Goal: Task Accomplishment & Management: Manage account settings

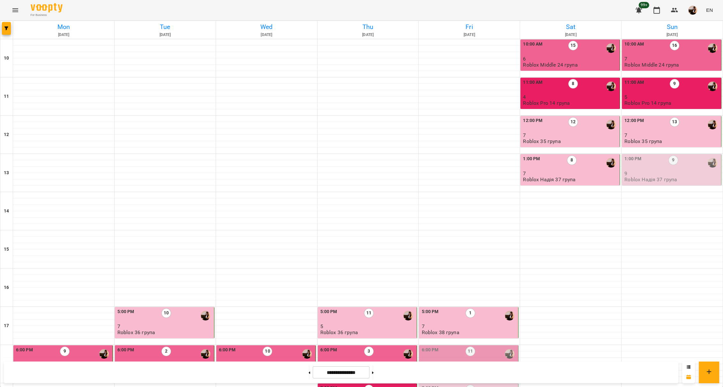
click at [674, 57] on p "7" at bounding box center [671, 58] width 95 height 5
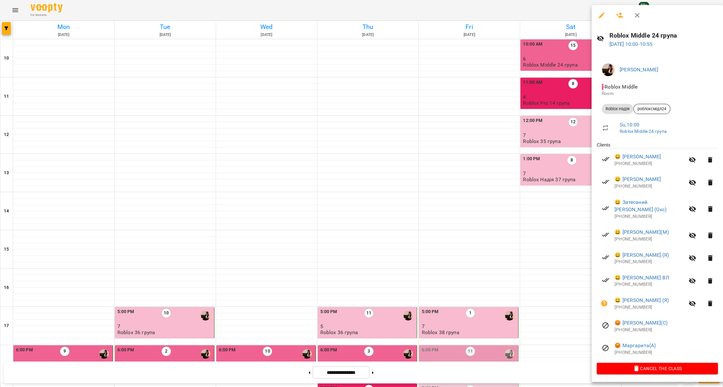
click at [657, 31] on h6 "Roblox Middle 24 група" at bounding box center [663, 36] width 108 height 10
click at [656, 33] on h6 "Roblox Middle 24 група" at bounding box center [663, 36] width 108 height 10
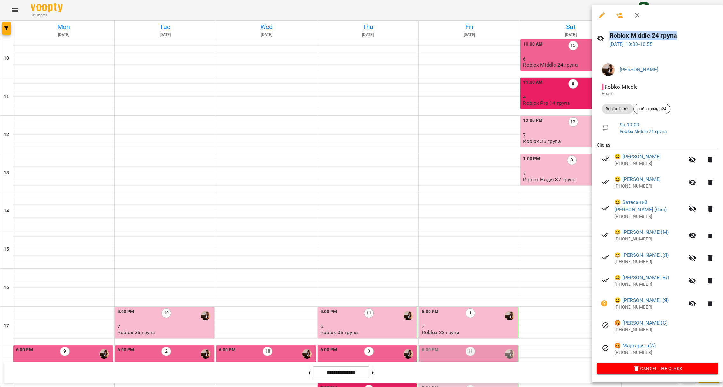
copy h6 "Roblox Middle 24 група"
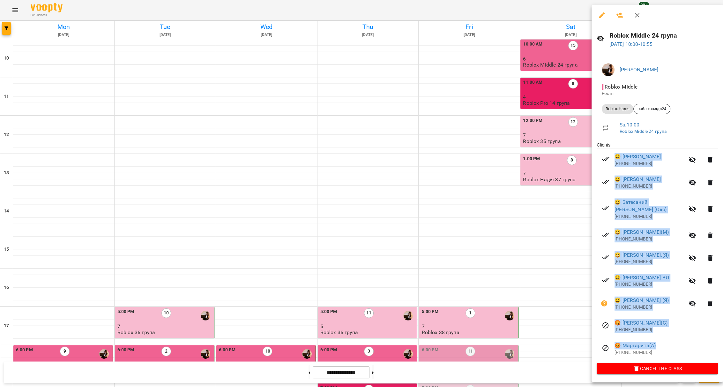
drag, startPoint x: 623, startPoint y: 171, endPoint x: 666, endPoint y: 338, distance: 172.0
click at [666, 338] on ul "Clients 😀 Лев ВЛ +380931607888 😀 Марічка Середа ВЛ +380684487872 😀 Затесаний Бо…" at bounding box center [656, 252] width 121 height 221
copy ul "😀 Лев ВЛ +380931607888 😀 Марічка Середа ВЛ +380684487872 😀 Затесаний Богдан (Ок…"
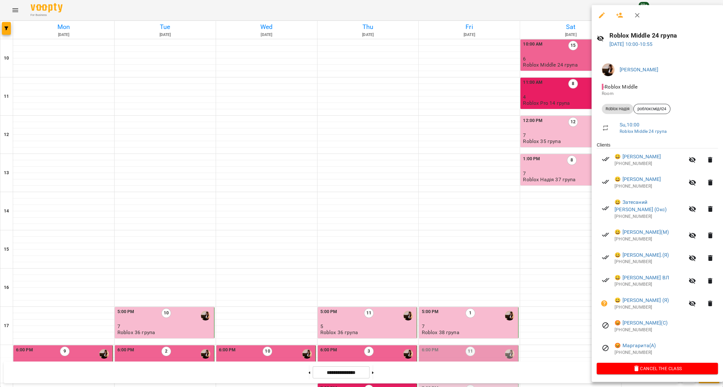
click at [512, 200] on div at bounding box center [361, 193] width 723 height 387
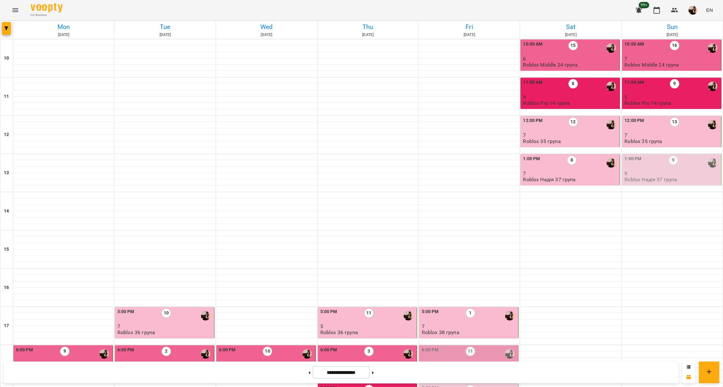
click at [633, 166] on div "1:00 PM" at bounding box center [632, 163] width 17 height 15
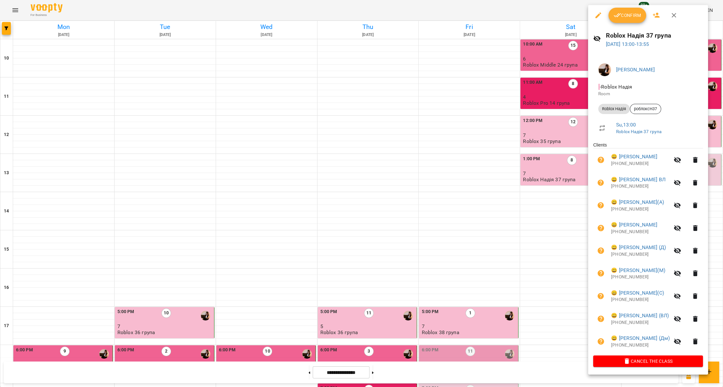
click at [639, 13] on span "Confirm" at bounding box center [626, 15] width 27 height 8
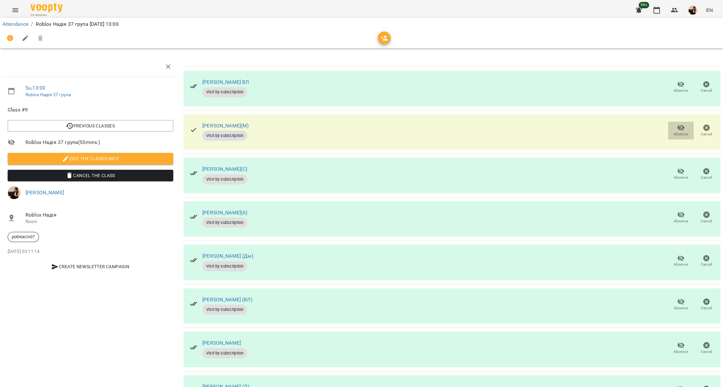
click at [677, 126] on icon "button" at bounding box center [681, 128] width 8 height 8
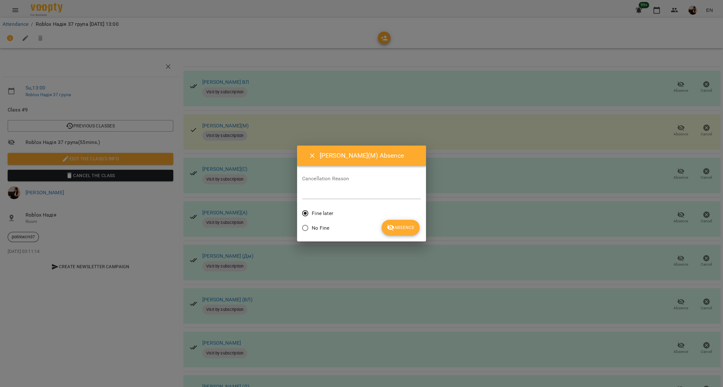
click at [408, 224] on span "Absence" at bounding box center [401, 228] width 28 height 8
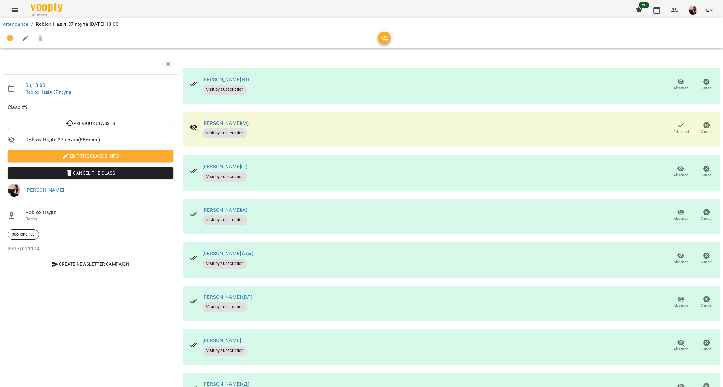
scroll to position [83, 0]
click at [677, 297] on icon "button" at bounding box center [680, 300] width 7 height 6
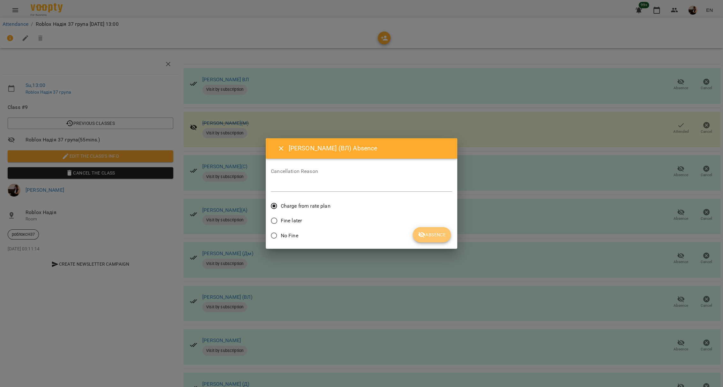
click at [436, 237] on span "Absence" at bounding box center [432, 235] width 28 height 8
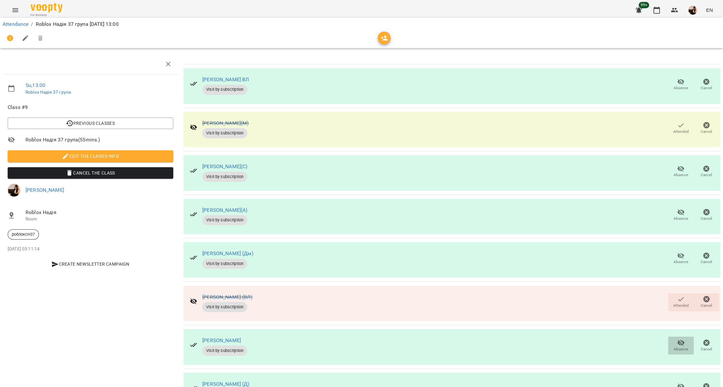
click at [673, 347] on span "Absence" at bounding box center [680, 349] width 15 height 5
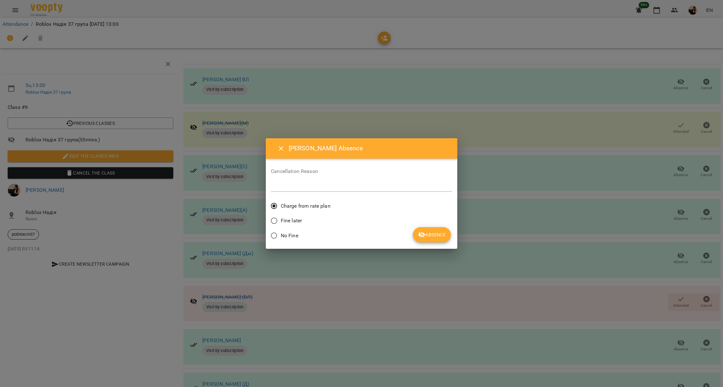
click at [427, 237] on span "Absence" at bounding box center [432, 235] width 28 height 8
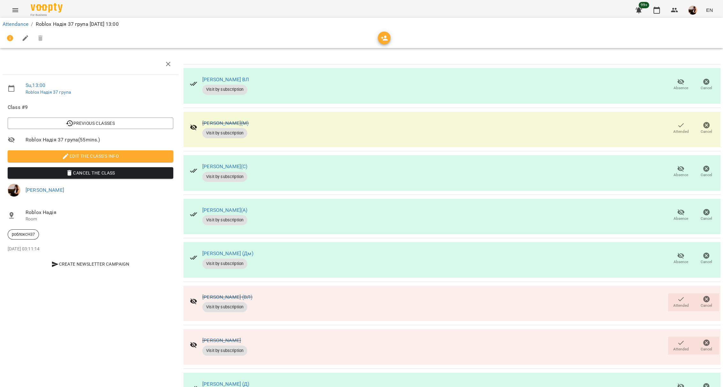
scroll to position [0, 0]
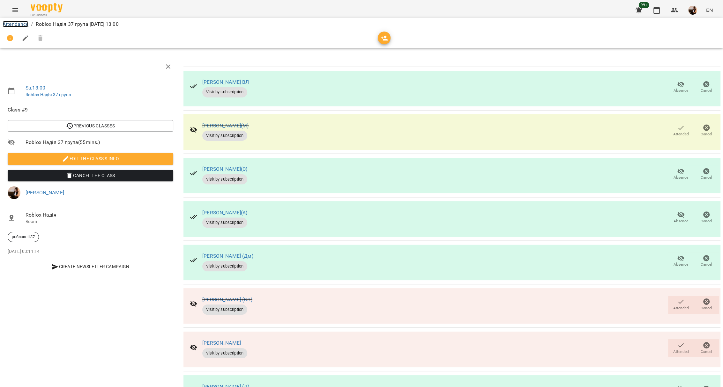
click at [10, 26] on link "Attendance" at bounding box center [16, 24] width 26 height 6
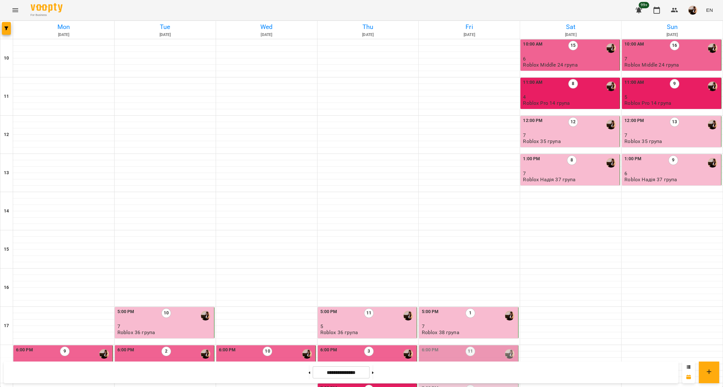
scroll to position [178, 0]
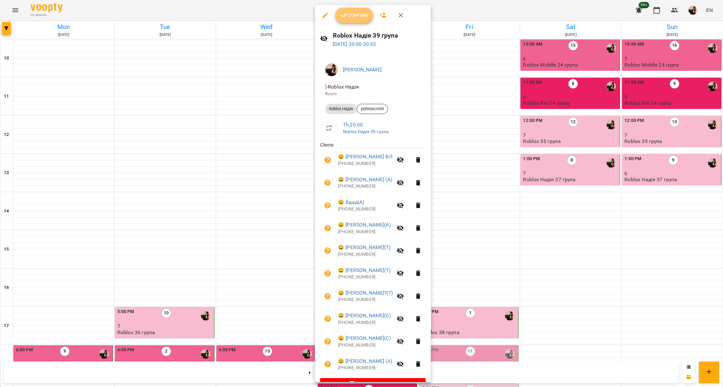
click at [354, 12] on span "Confirm" at bounding box center [353, 15] width 27 height 8
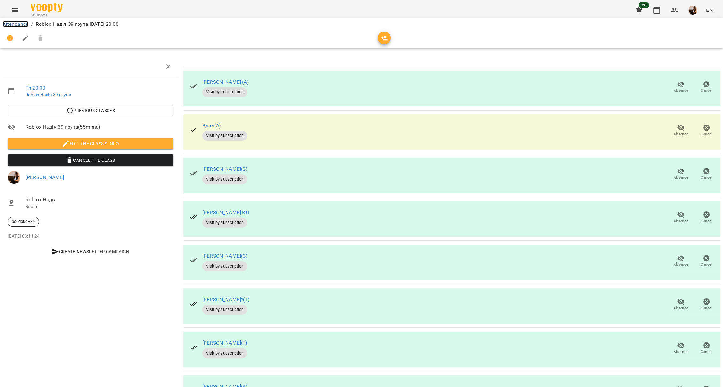
click at [10, 26] on link "Attendance" at bounding box center [16, 24] width 26 height 6
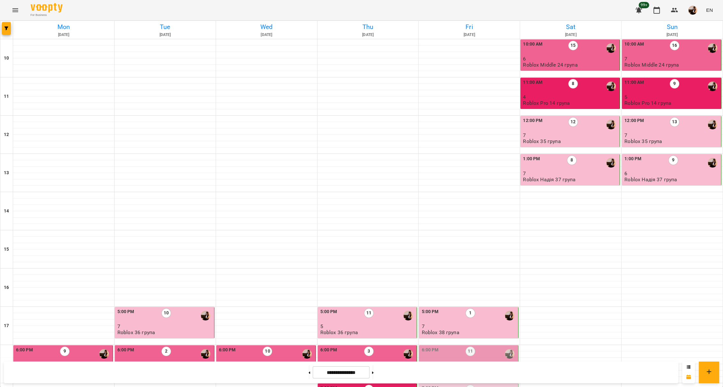
scroll to position [178, 0]
click at [487, 347] on div "6:00 PM 11" at bounding box center [468, 354] width 95 height 15
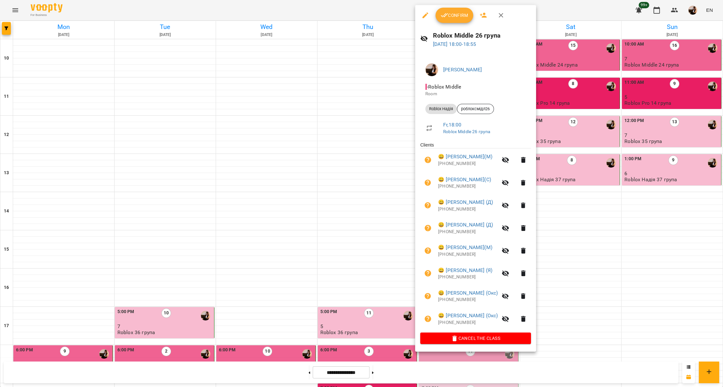
click at [454, 16] on span "Confirm" at bounding box center [453, 15] width 27 height 8
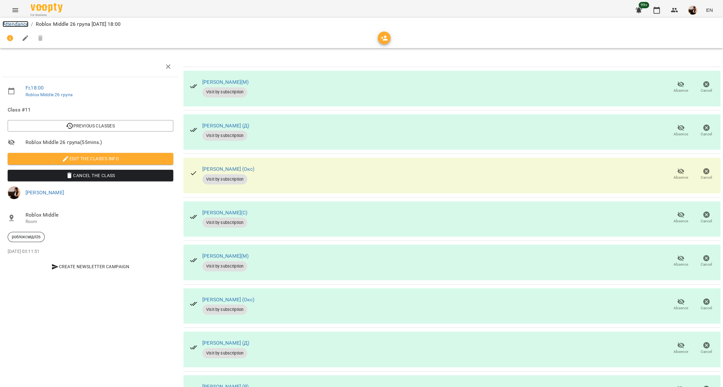
click at [12, 23] on link "Attendance" at bounding box center [16, 24] width 26 height 6
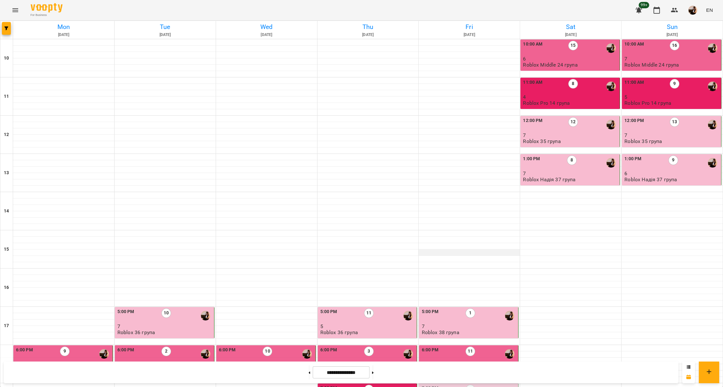
scroll to position [170, 0]
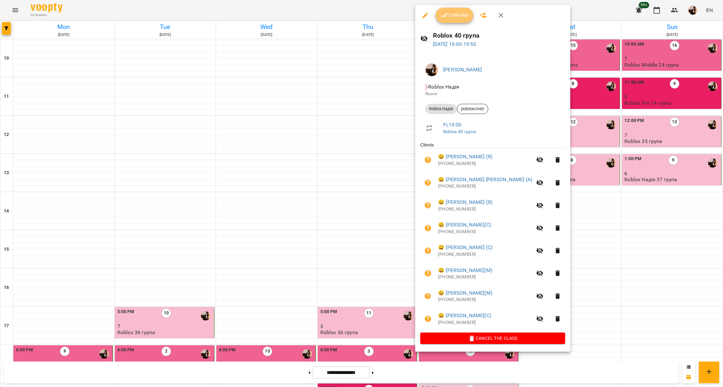
click at [450, 14] on span "Confirm" at bounding box center [453, 15] width 27 height 8
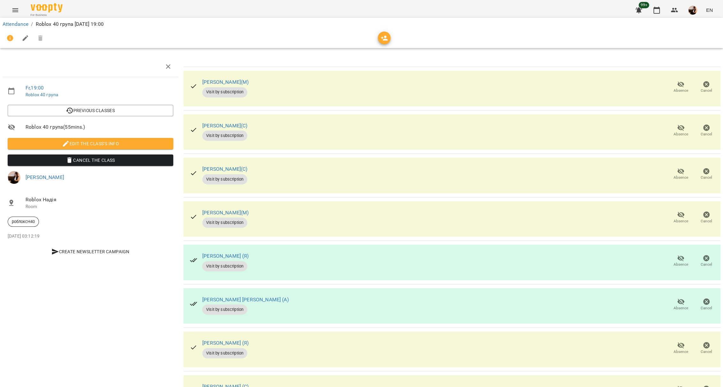
click at [12, 20] on li "Attendance" at bounding box center [16, 24] width 26 height 8
click at [15, 24] on link "Attendance" at bounding box center [16, 24] width 26 height 6
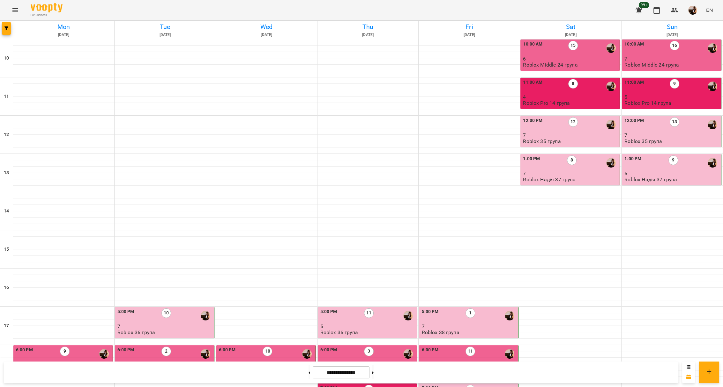
scroll to position [178, 0]
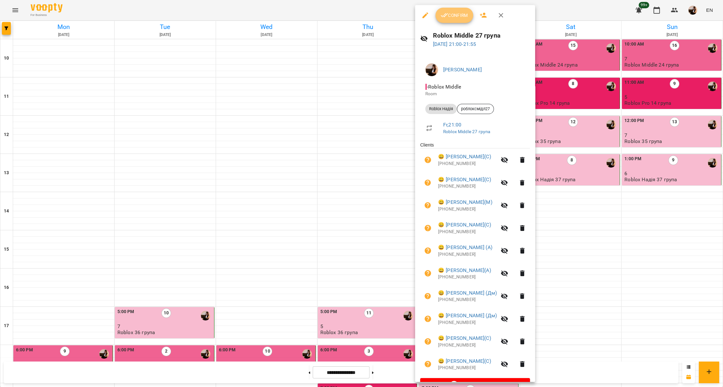
click at [456, 15] on span "Confirm" at bounding box center [453, 15] width 27 height 8
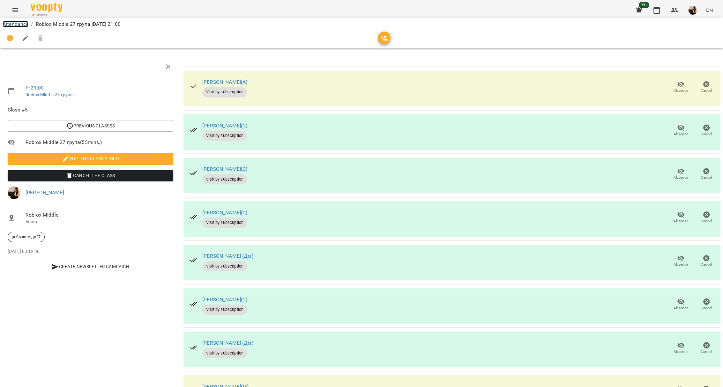
click at [20, 24] on link "Attendance" at bounding box center [16, 24] width 26 height 6
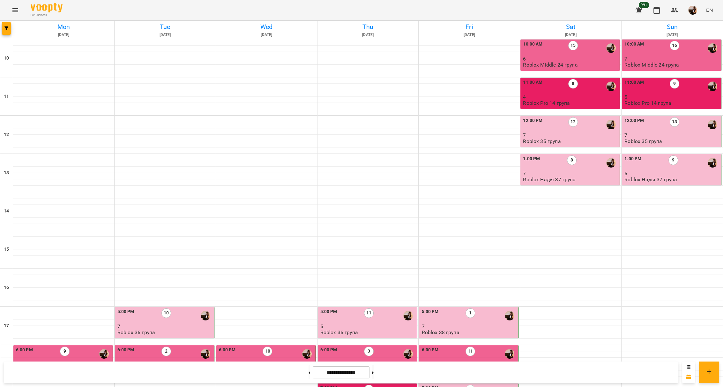
scroll to position [170, 0]
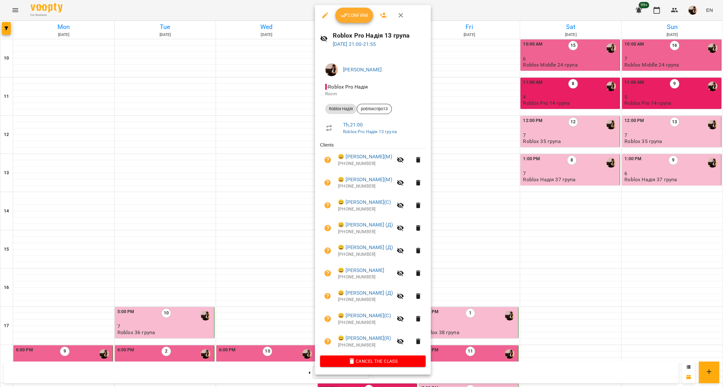
click at [345, 22] on button "Confirm" at bounding box center [354, 15] width 38 height 15
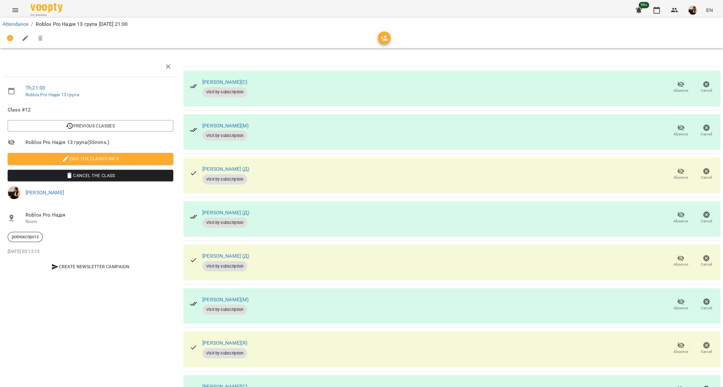
click at [17, 30] on div at bounding box center [361, 38] width 720 height 18
click at [19, 25] on link "Attendance" at bounding box center [16, 24] width 26 height 6
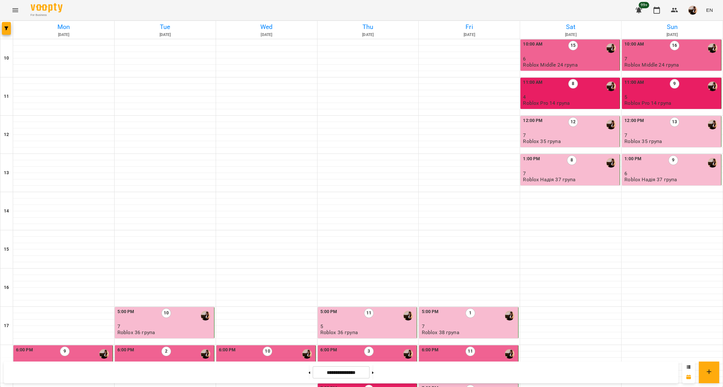
scroll to position [170, 0]
click at [392, 385] on div "7:00 PM 1" at bounding box center [367, 392] width 95 height 15
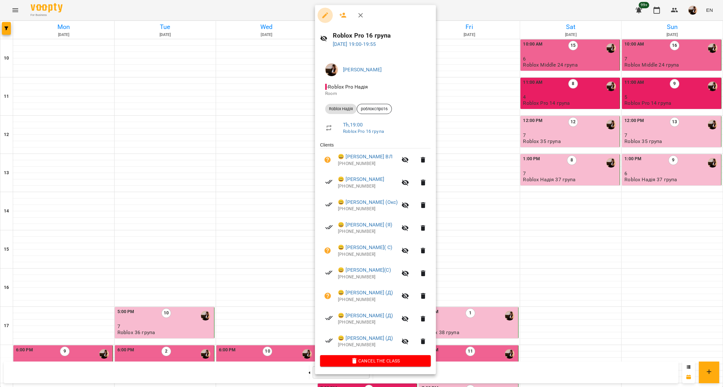
click at [324, 16] on icon "button" at bounding box center [325, 15] width 6 height 6
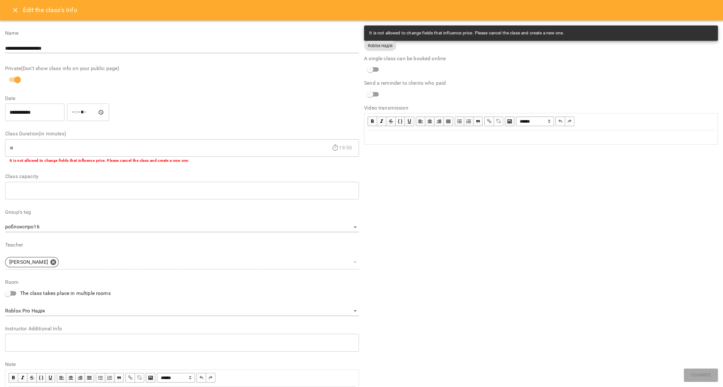
click at [17, 9] on icon "Close" at bounding box center [15, 10] width 4 height 4
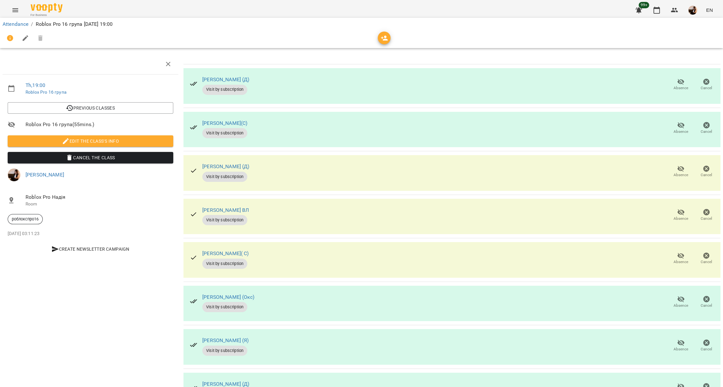
scroll to position [40, 0]
click at [677, 209] on icon "button" at bounding box center [681, 213] width 8 height 8
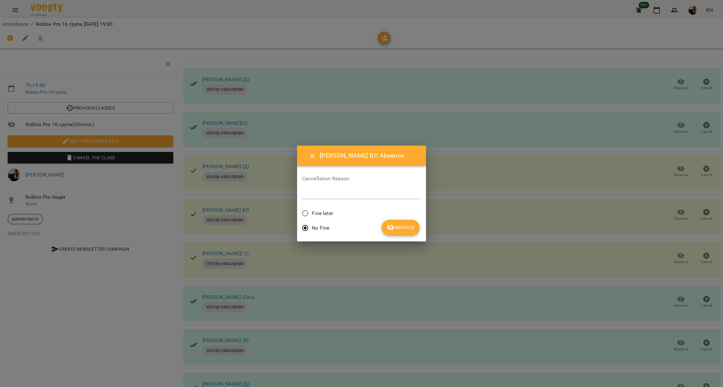
click at [328, 212] on span "Fine later" at bounding box center [322, 214] width 21 height 8
click at [408, 226] on span "Absence" at bounding box center [401, 228] width 28 height 8
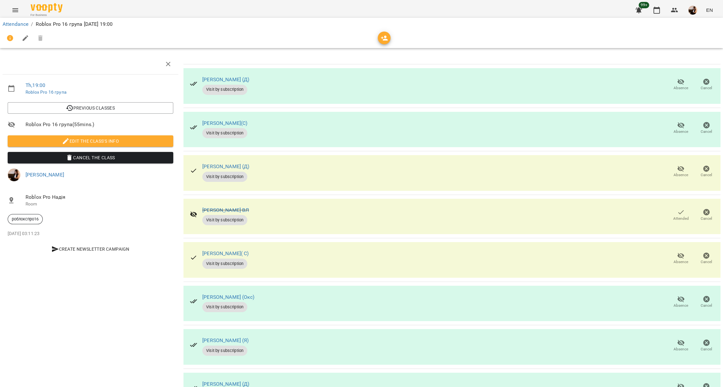
scroll to position [83, 0]
click at [674, 303] on span "Absence" at bounding box center [680, 305] width 15 height 5
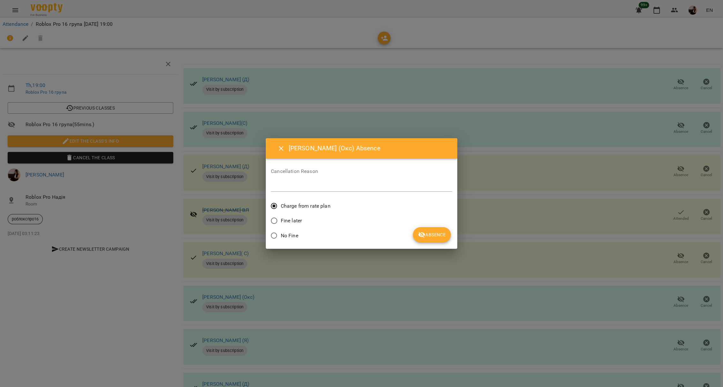
click at [449, 234] on button "Absence" at bounding box center [432, 234] width 38 height 15
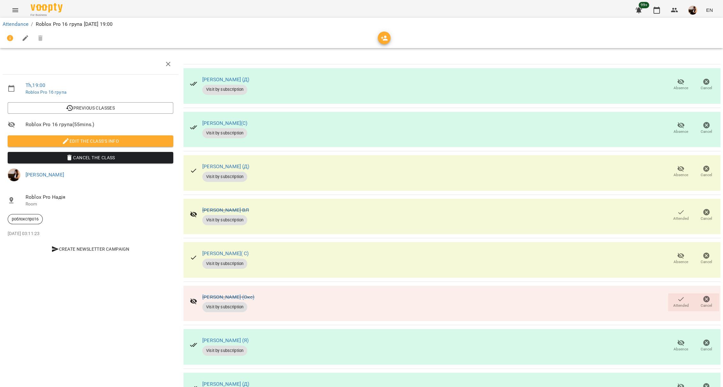
click at [116, 314] on div "Th , 19:00 Roblox Pro 16 група Previous Classes Roblox Pro 16 група ( 55 mins. …" at bounding box center [90, 255] width 181 height 408
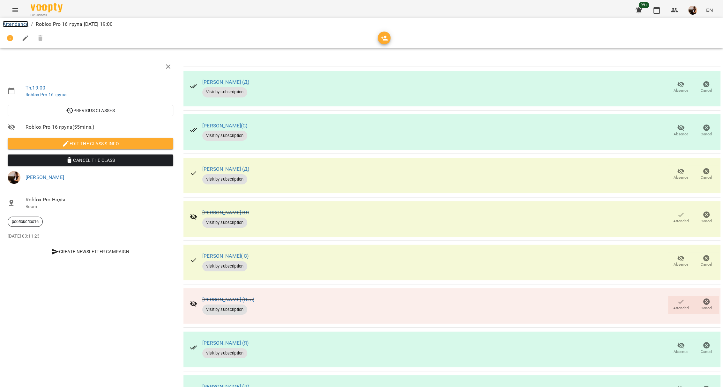
click at [11, 21] on link "Attendance" at bounding box center [16, 24] width 26 height 6
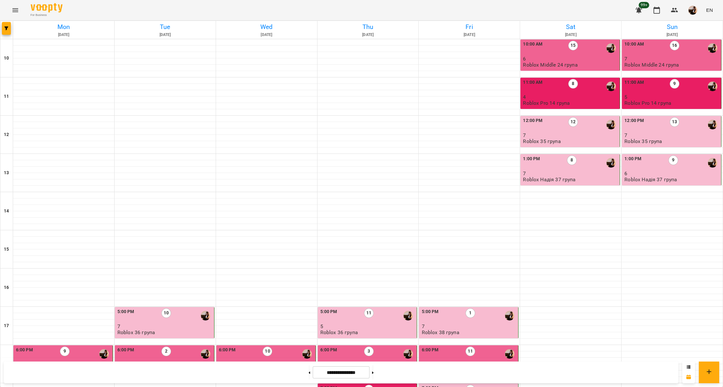
scroll to position [178, 0]
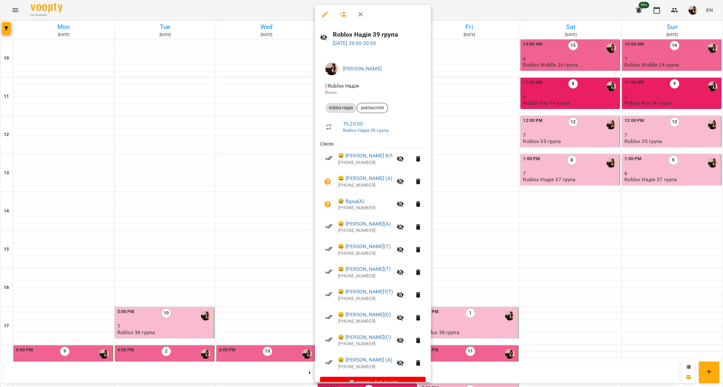
scroll to position [0, 0]
click at [324, 11] on icon "button" at bounding box center [325, 15] width 8 height 8
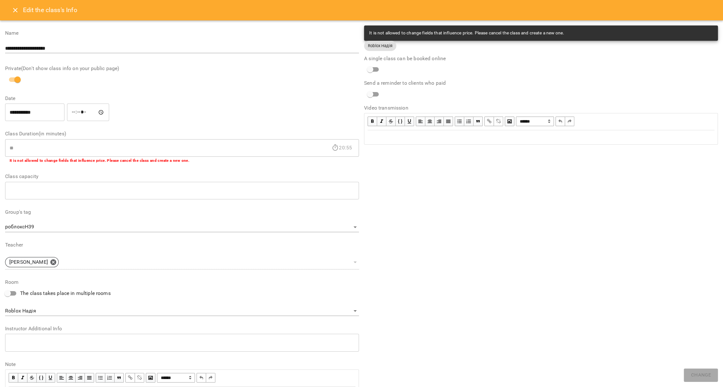
drag, startPoint x: 4, startPoint y: 7, endPoint x: 7, endPoint y: 8, distance: 3.5
click at [5, 8] on div "Edit the class's Info" at bounding box center [361, 10] width 723 height 20
click at [12, 8] on icon "Close" at bounding box center [15, 10] width 8 height 8
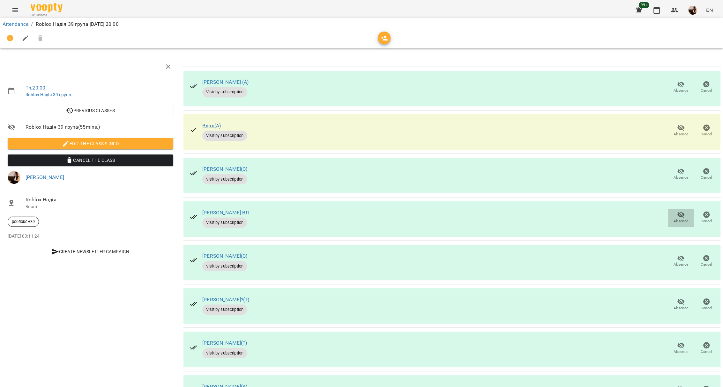
click at [672, 210] on button "Absence" at bounding box center [681, 218] width 26 height 18
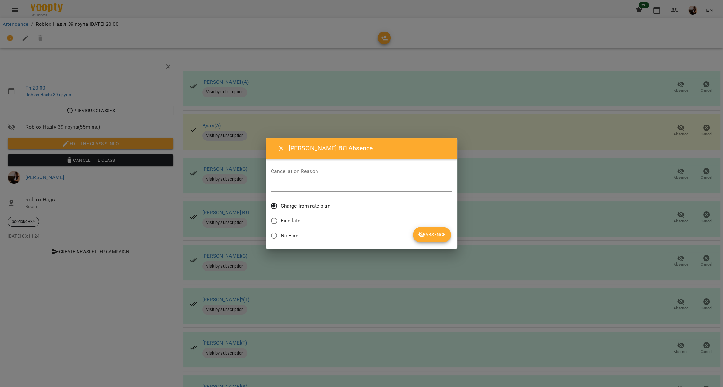
click at [444, 230] on button "Absence" at bounding box center [432, 234] width 38 height 15
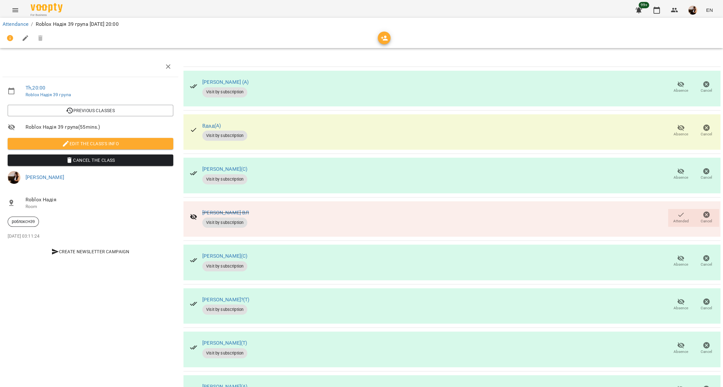
click at [17, 19] on div "Attendance / Roblox Надія 39 група Thu, 09 Oct 2025 20:00" at bounding box center [361, 24] width 720 height 10
click at [11, 23] on link "Attendance" at bounding box center [16, 24] width 26 height 6
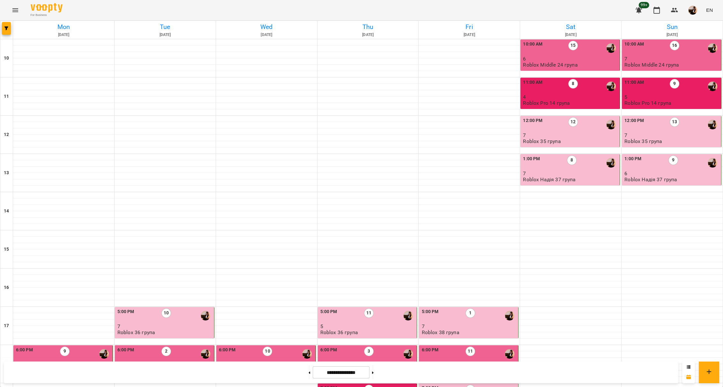
scroll to position [178, 0]
click at [478, 385] on div "7:00 PM 1" at bounding box center [468, 392] width 95 height 15
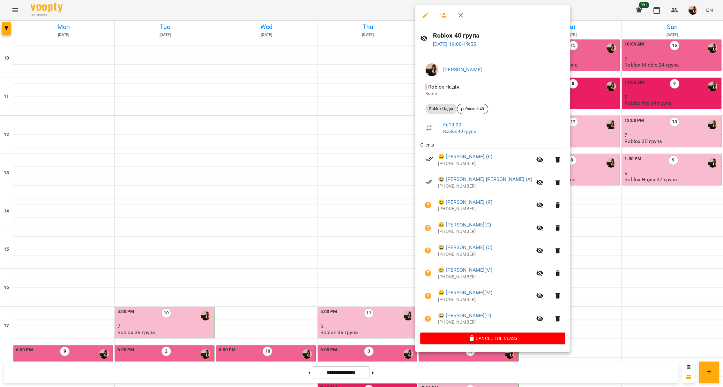
click at [423, 11] on button "button" at bounding box center [424, 15] width 15 height 15
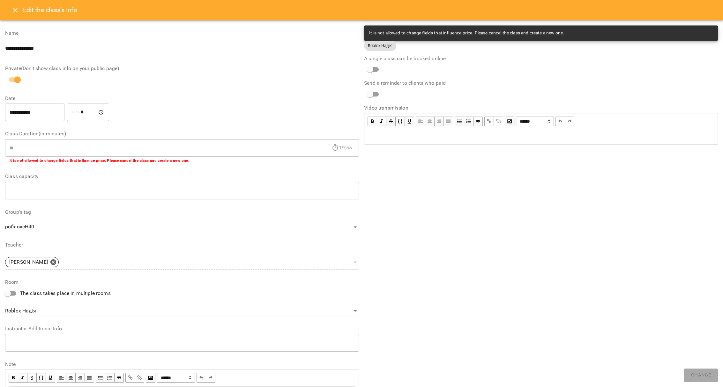
click at [11, 11] on button "Close" at bounding box center [15, 10] width 15 height 15
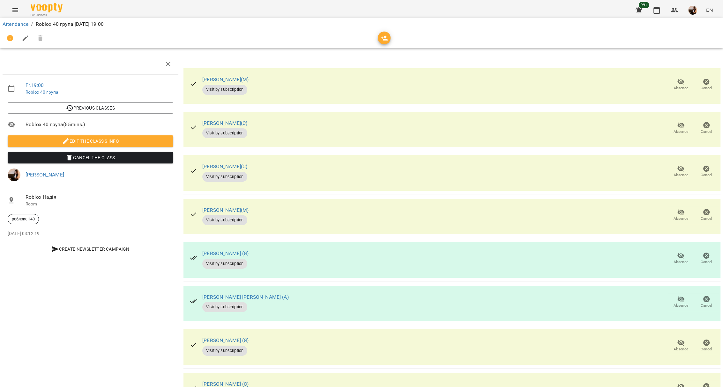
scroll to position [39, 0]
click at [679, 383] on span "Absence" at bounding box center [681, 389] width 18 height 13
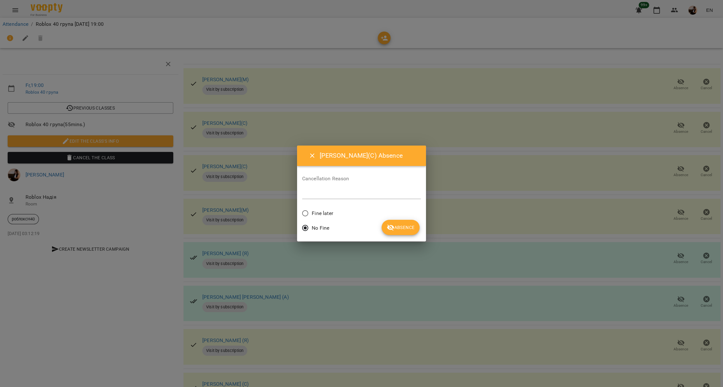
drag, startPoint x: 324, startPoint y: 207, endPoint x: 324, endPoint y: 210, distance: 3.5
click at [324, 210] on label "Fine later" at bounding box center [315, 213] width 34 height 13
click at [396, 227] on span "Absence" at bounding box center [401, 228] width 28 height 8
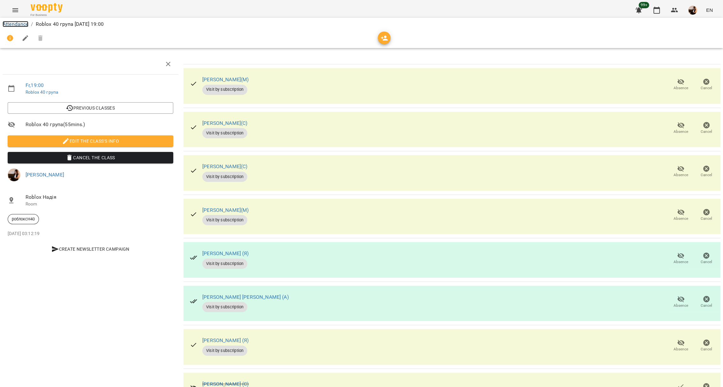
click at [12, 22] on link "Attendance" at bounding box center [16, 24] width 26 height 6
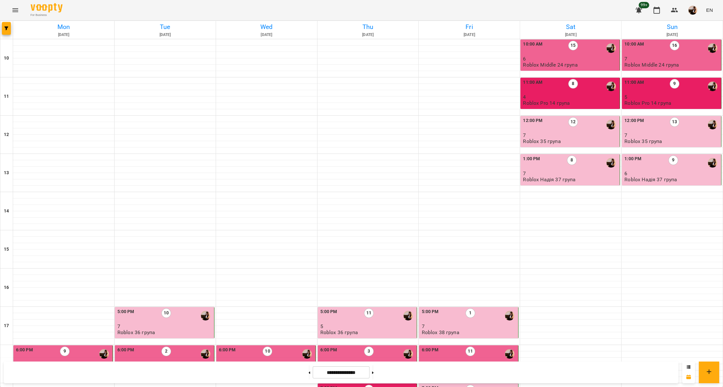
scroll to position [178, 0]
click at [447, 309] on div "5:00 PM 1" at bounding box center [468, 316] width 95 height 15
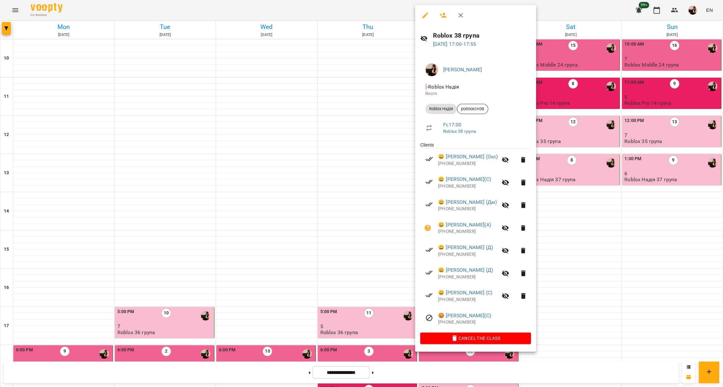
click at [384, 139] on div at bounding box center [361, 193] width 723 height 387
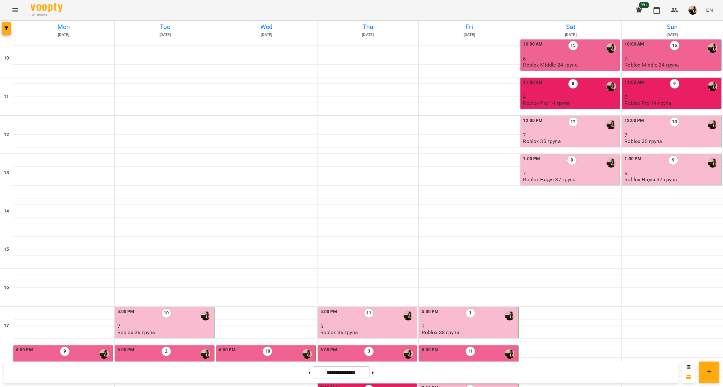
click at [439, 347] on div "6:00 PM 11" at bounding box center [468, 354] width 95 height 15
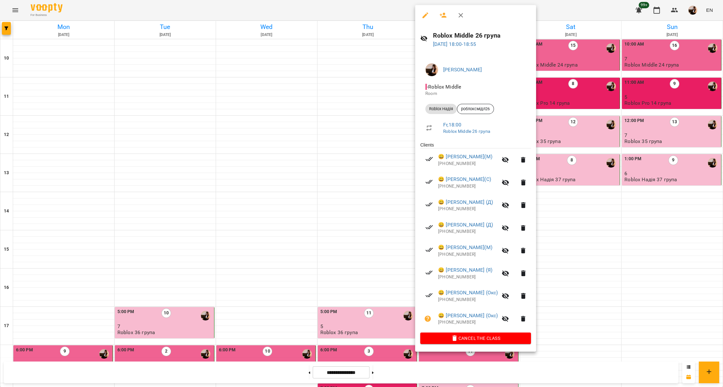
click at [278, 188] on div at bounding box center [361, 193] width 723 height 387
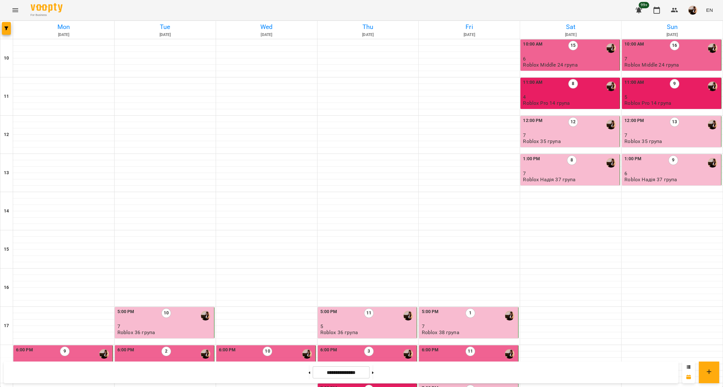
click at [278, 362] on p "7" at bounding box center [266, 364] width 95 height 5
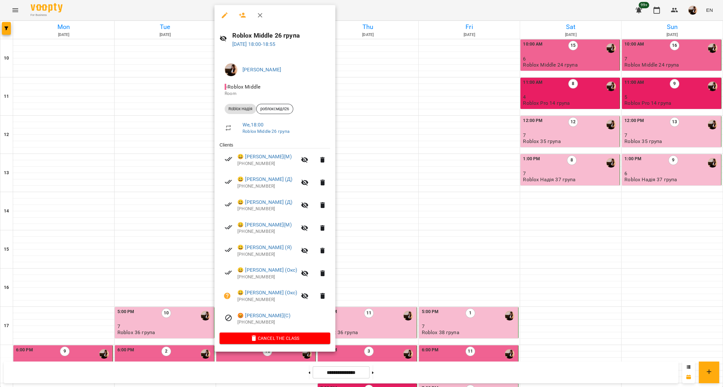
click at [85, 181] on div at bounding box center [361, 193] width 723 height 387
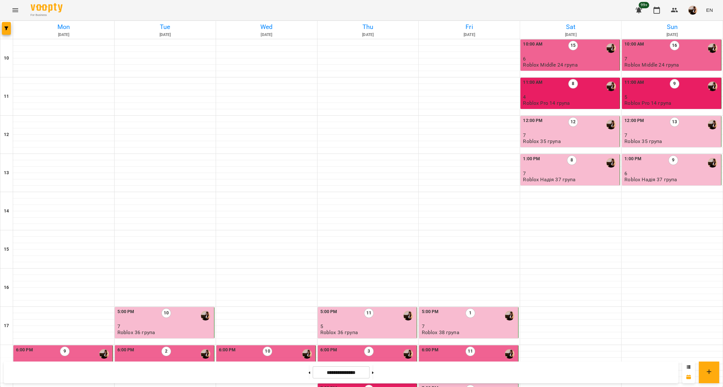
click at [85, 347] on div "6:00 PM 9" at bounding box center [63, 354] width 95 height 15
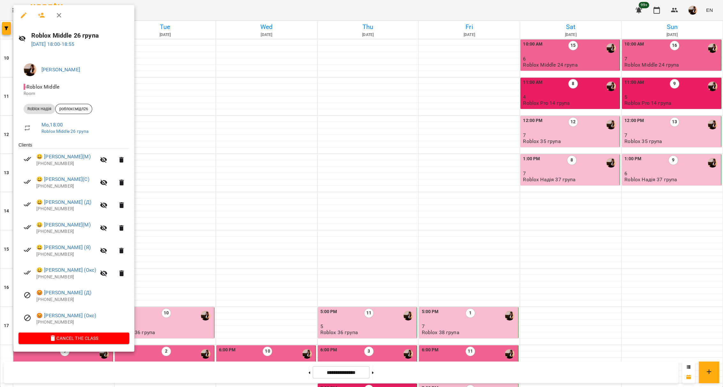
click at [458, 217] on div at bounding box center [361, 193] width 723 height 387
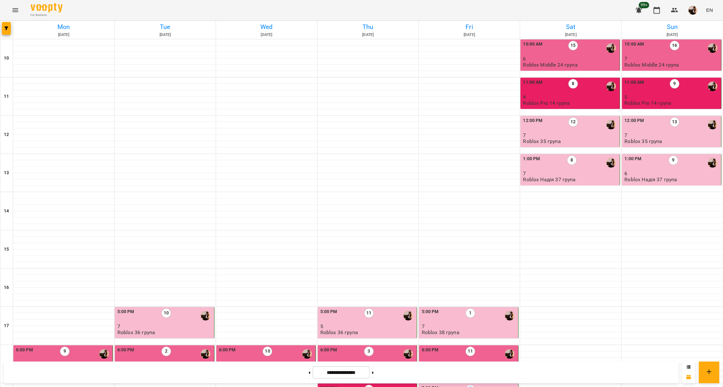
click at [458, 385] on div "7:00 PM 1" at bounding box center [468, 392] width 95 height 15
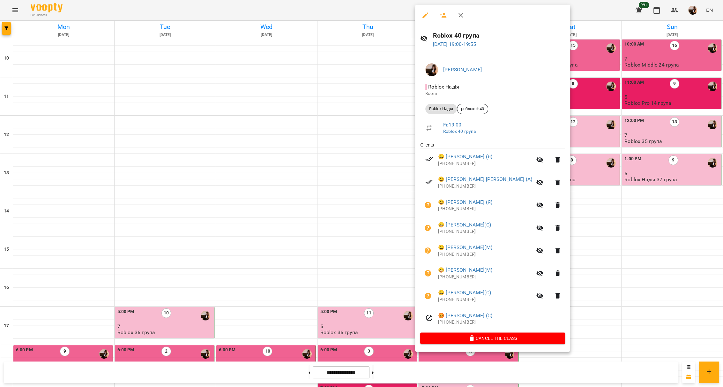
click at [377, 229] on div at bounding box center [361, 193] width 723 height 387
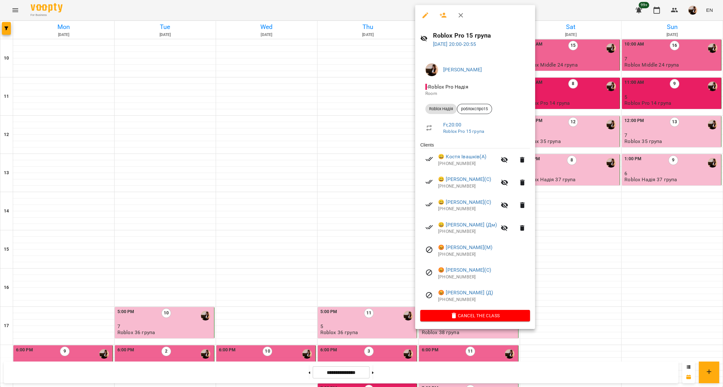
click at [276, 265] on div at bounding box center [361, 193] width 723 height 387
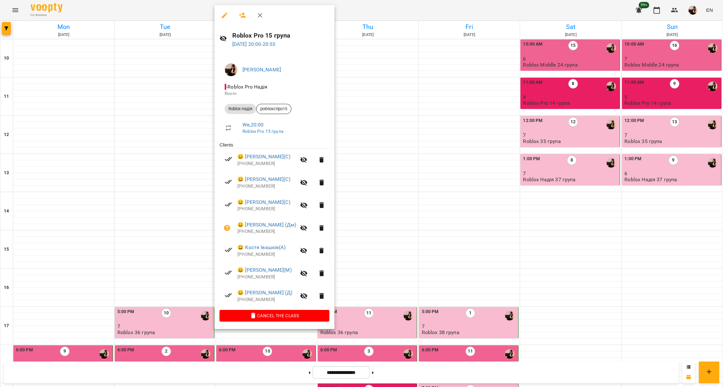
click at [60, 257] on div at bounding box center [361, 193] width 723 height 387
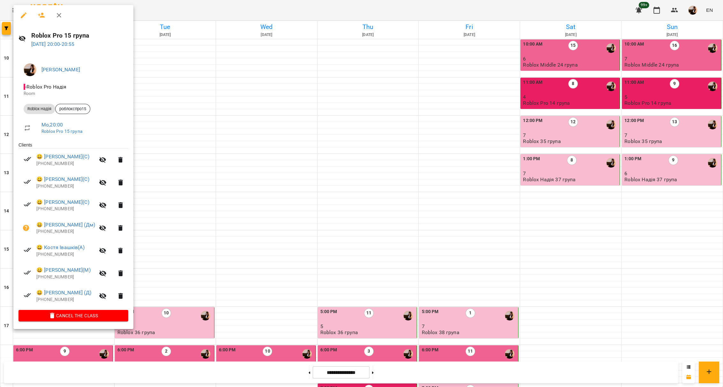
click at [439, 294] on div at bounding box center [361, 193] width 723 height 387
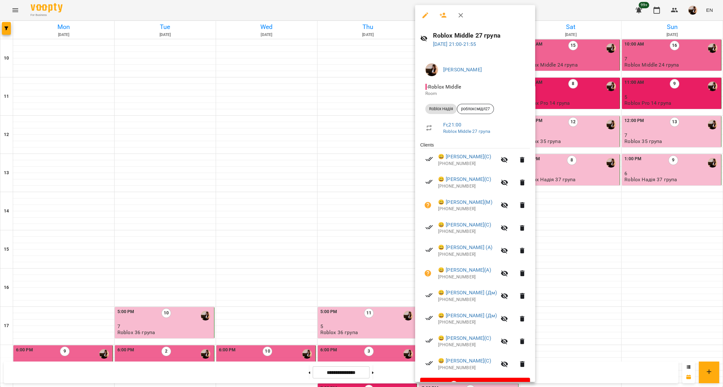
click at [338, 263] on div at bounding box center [361, 193] width 723 height 387
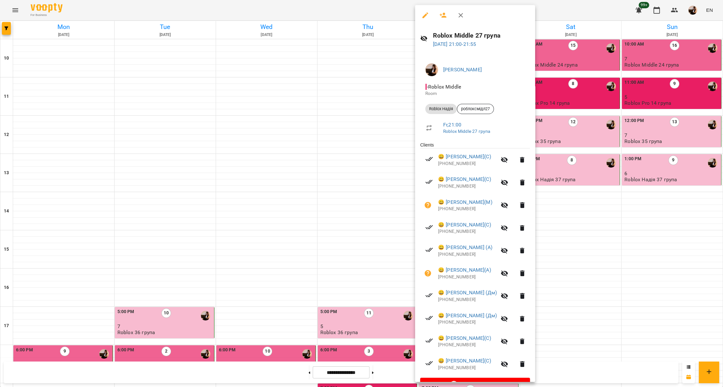
click at [292, 300] on div at bounding box center [361, 193] width 723 height 387
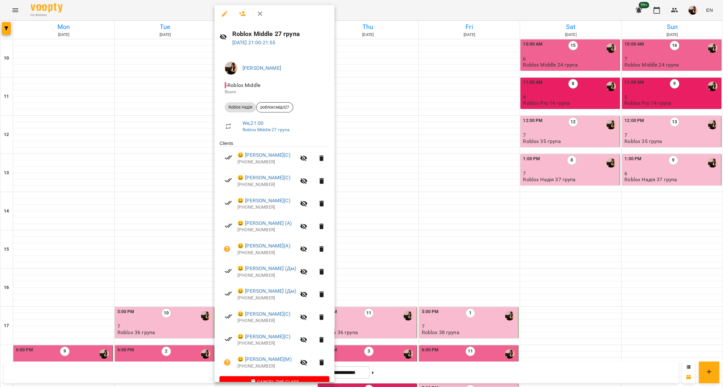
scroll to position [0, 0]
click at [89, 290] on div at bounding box center [361, 193] width 723 height 387
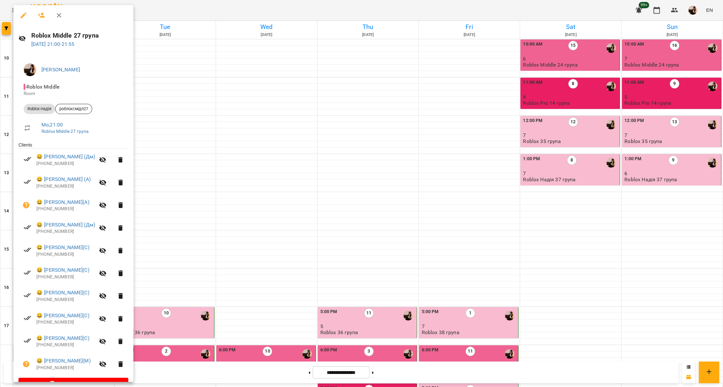
click at [365, 284] on div at bounding box center [361, 193] width 723 height 387
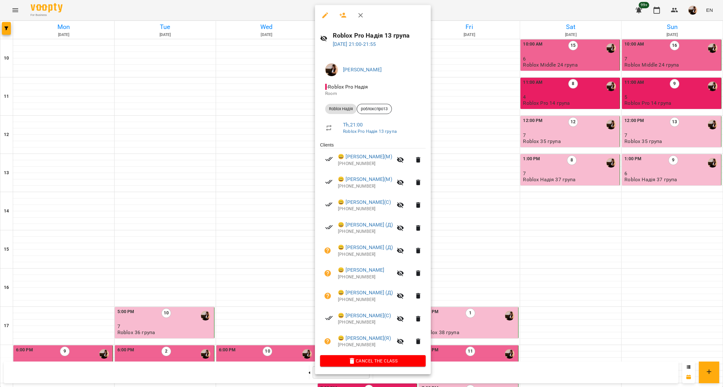
click at [181, 298] on div at bounding box center [361, 193] width 723 height 387
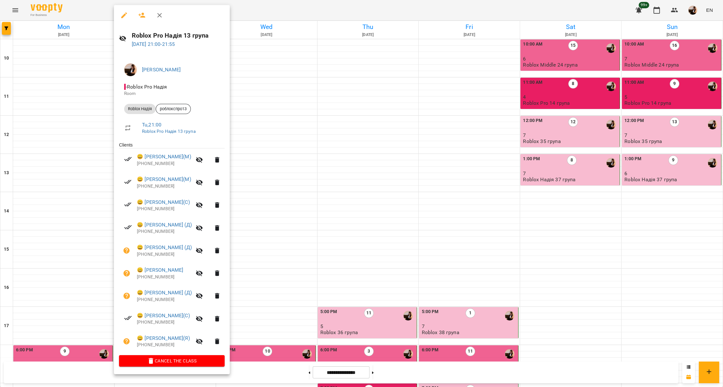
drag, startPoint x: 181, startPoint y: 298, endPoint x: 351, endPoint y: 259, distance: 174.6
click at [351, 259] on div at bounding box center [361, 193] width 723 height 387
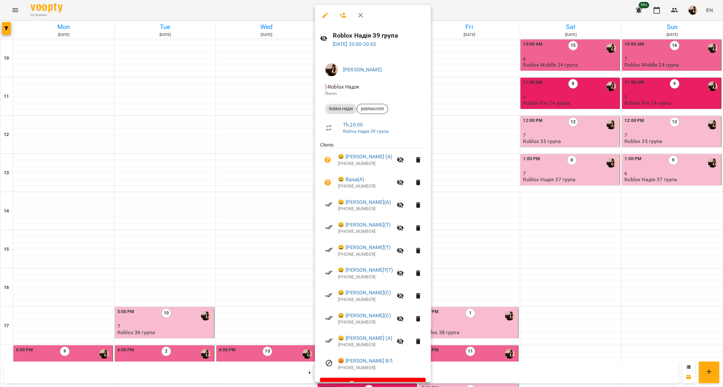
click at [269, 279] on div at bounding box center [361, 193] width 723 height 387
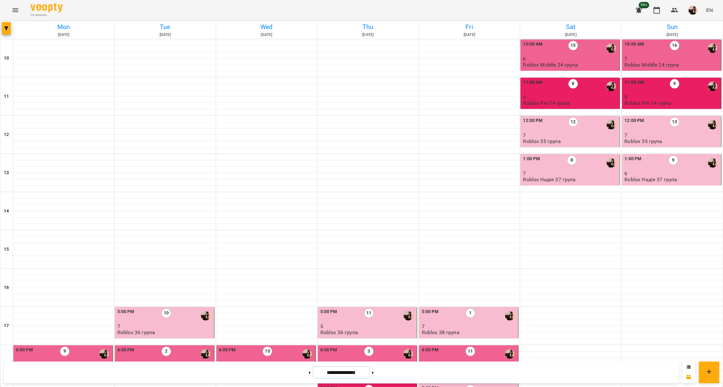
click at [375, 385] on div "7:00 PM 1" at bounding box center [367, 392] width 95 height 15
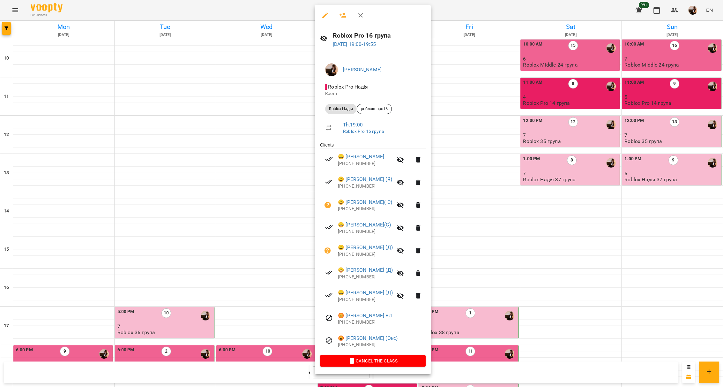
click at [255, 258] on div at bounding box center [361, 193] width 723 height 387
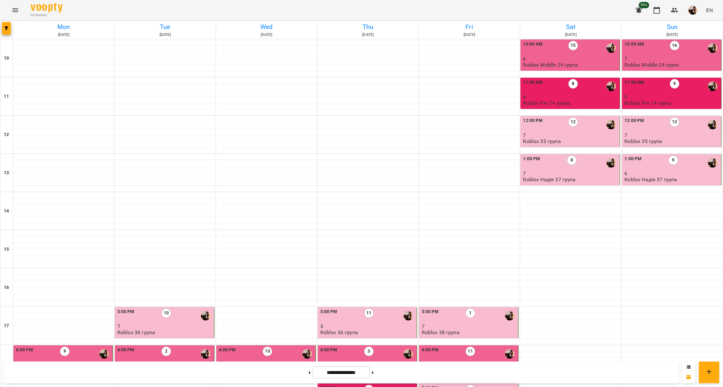
click at [367, 347] on div "3" at bounding box center [369, 354] width 10 height 15
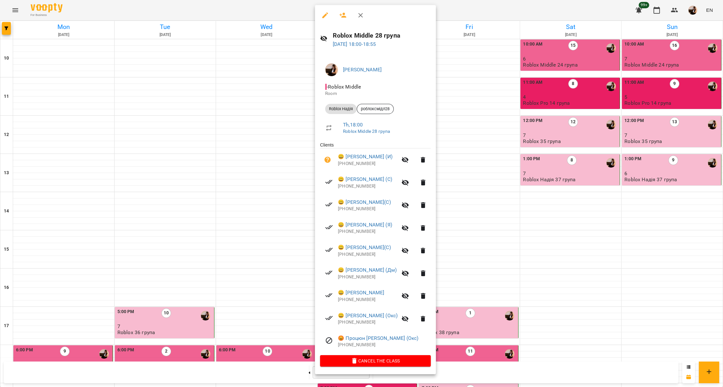
click at [169, 185] on div at bounding box center [361, 193] width 723 height 387
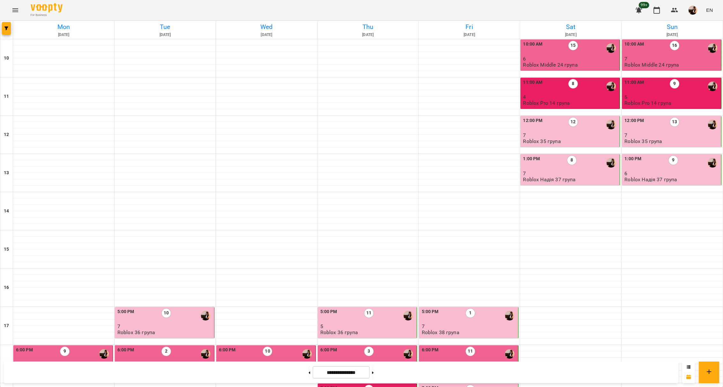
click at [167, 362] on p "8" at bounding box center [164, 364] width 95 height 5
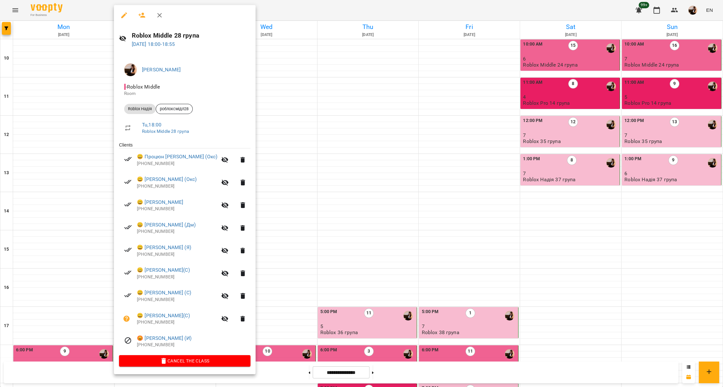
click at [346, 147] on div at bounding box center [361, 193] width 723 height 387
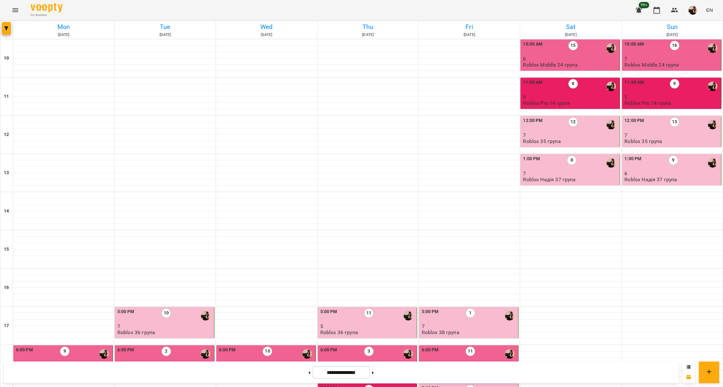
click at [354, 309] on div "5:00 PM 11 5 Roblox 36 група" at bounding box center [367, 322] width 95 height 27
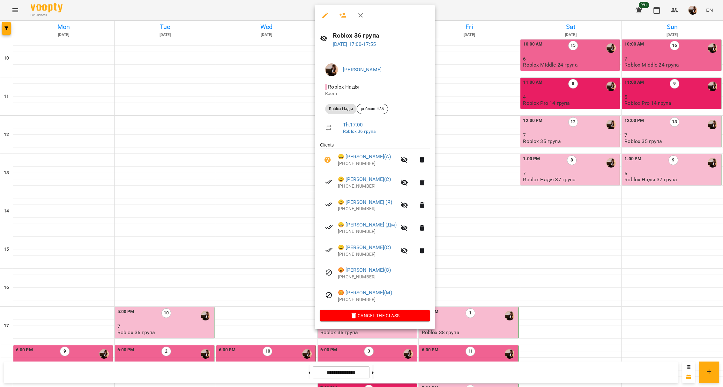
click at [186, 150] on div at bounding box center [361, 193] width 723 height 387
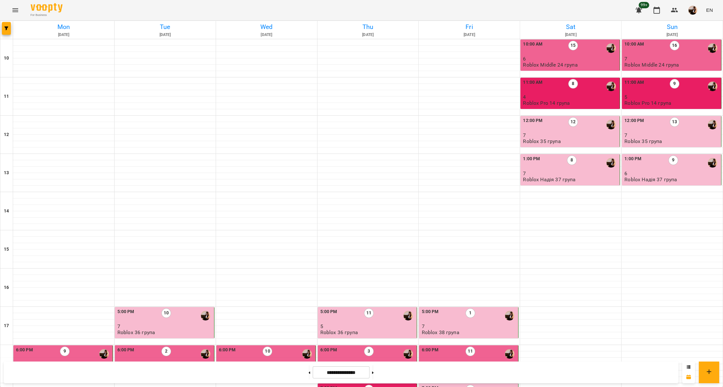
click at [186, 324] on p "7" at bounding box center [164, 326] width 95 height 5
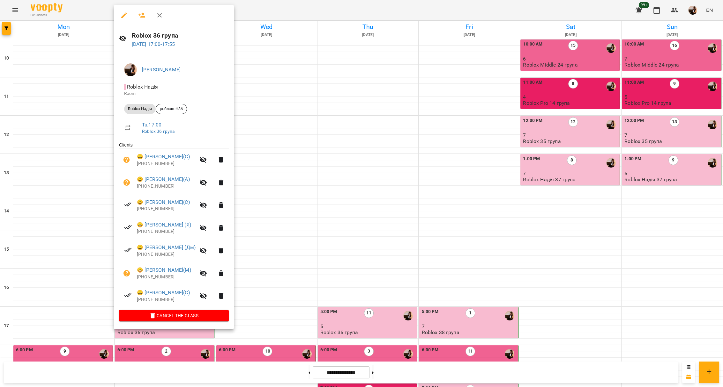
click at [71, 182] on div at bounding box center [361, 193] width 723 height 387
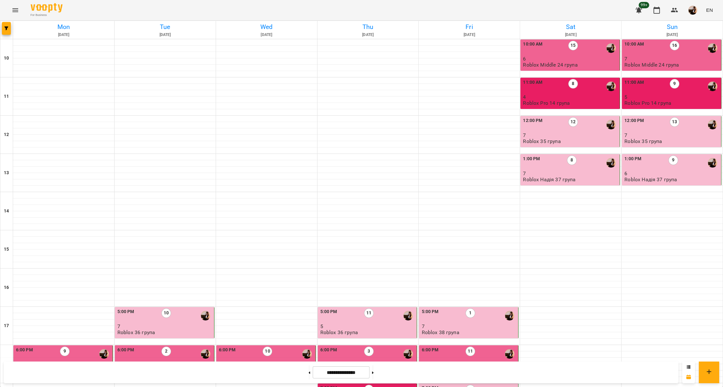
click at [658, 83] on div "11:00 AM 9" at bounding box center [671, 86] width 95 height 15
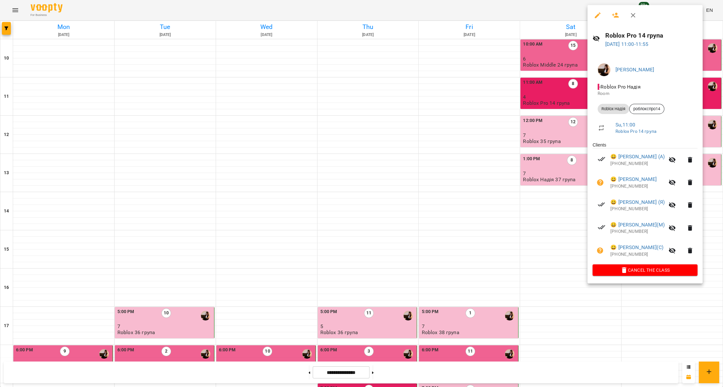
click at [566, 97] on div at bounding box center [361, 193] width 723 height 387
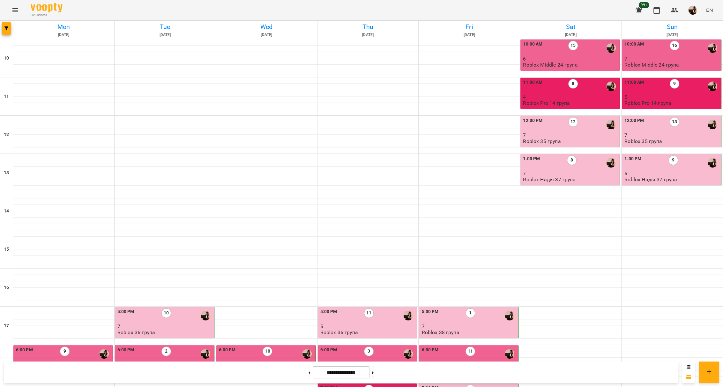
click at [641, 120] on div "12:00 PM 13" at bounding box center [671, 124] width 95 height 15
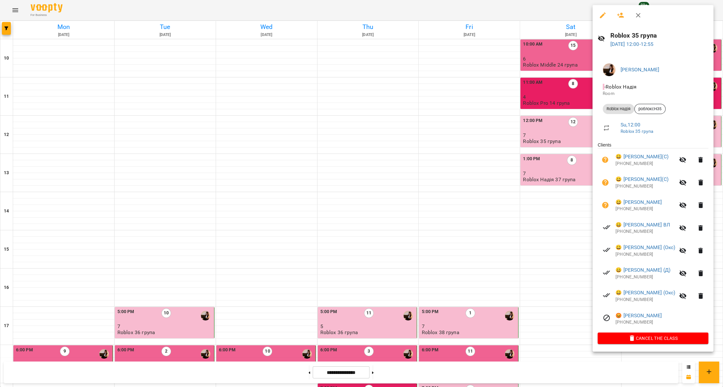
click at [563, 119] on div at bounding box center [361, 193] width 723 height 387
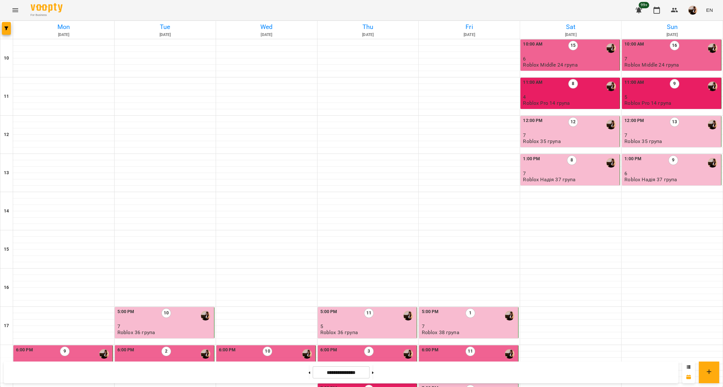
click at [563, 134] on p "7" at bounding box center [570, 135] width 95 height 5
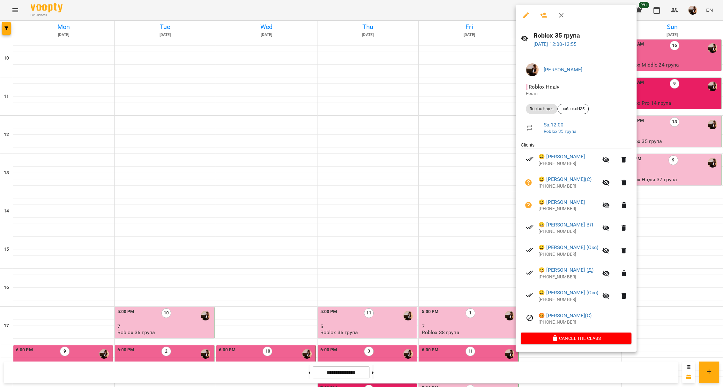
click at [686, 130] on div at bounding box center [361, 193] width 723 height 387
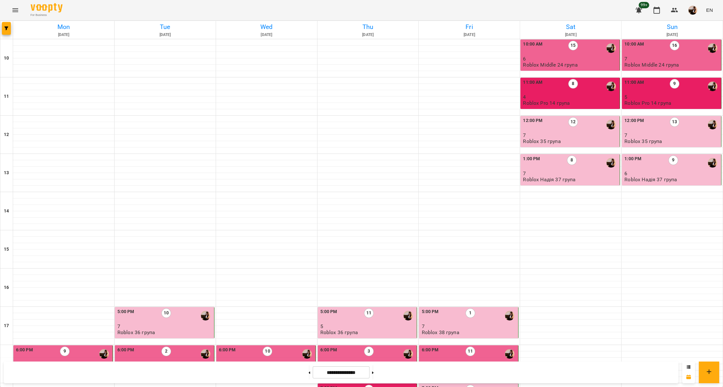
click at [660, 55] on div "10:00 AM 16" at bounding box center [671, 48] width 95 height 15
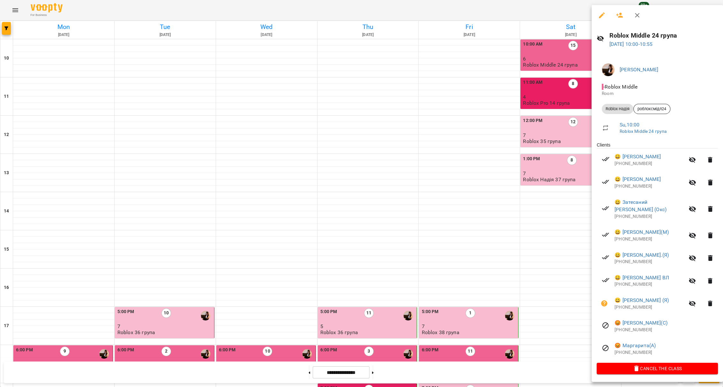
click at [559, 137] on div at bounding box center [361, 193] width 723 height 387
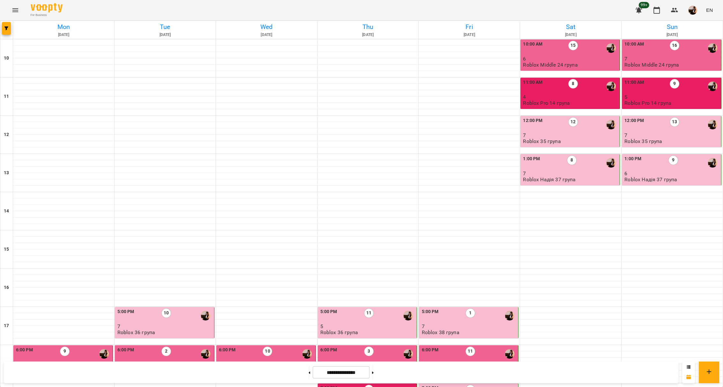
click at [676, 134] on p "7" at bounding box center [671, 135] width 95 height 5
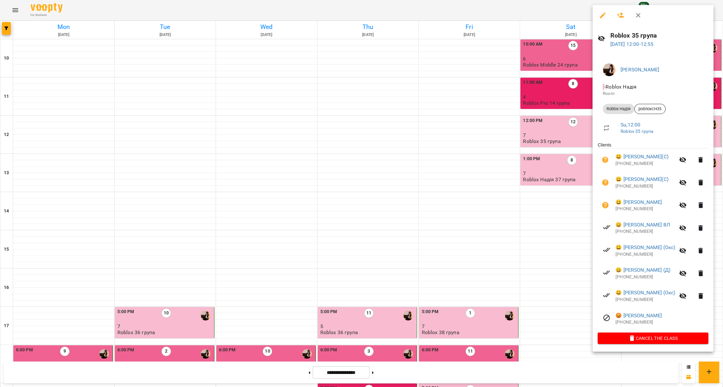
click at [555, 130] on div at bounding box center [361, 193] width 723 height 387
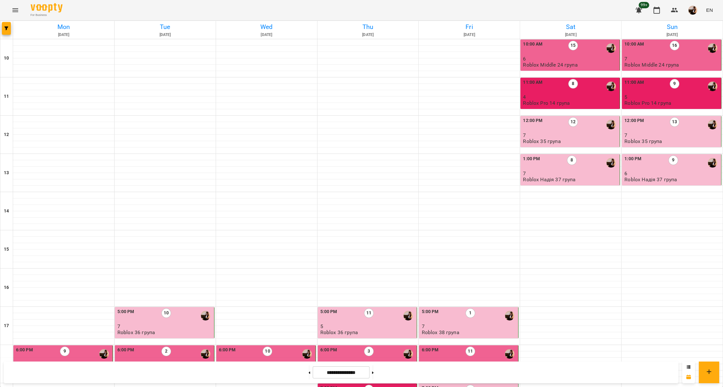
click at [669, 129] on div "13" at bounding box center [674, 124] width 10 height 15
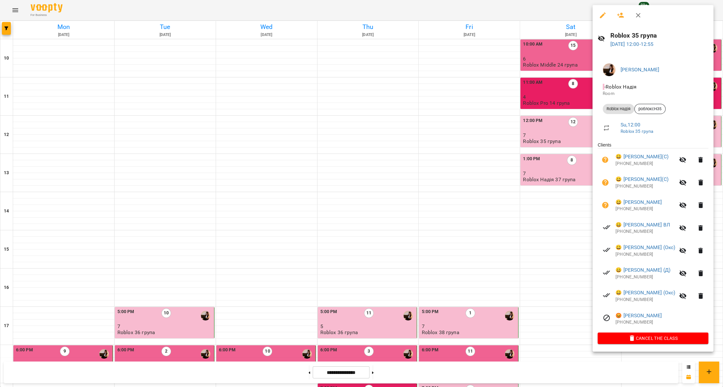
click at [564, 131] on div at bounding box center [361, 193] width 723 height 387
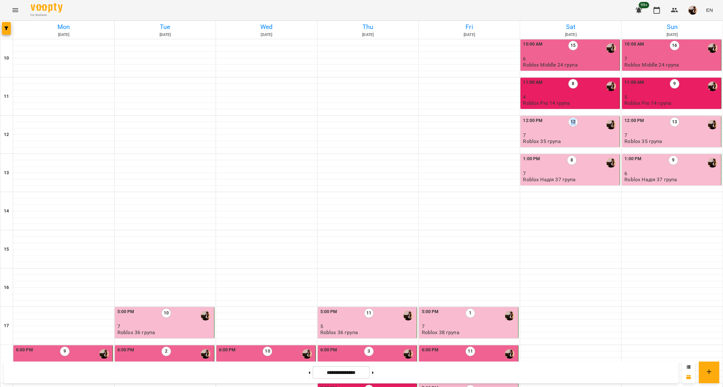
click at [568, 131] on div "12" at bounding box center [573, 124] width 10 height 15
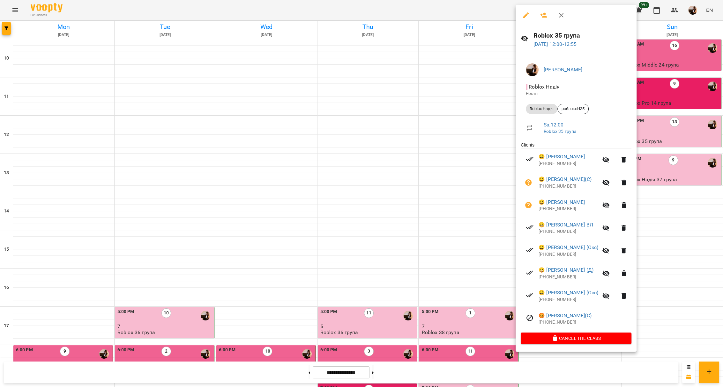
click at [675, 159] on div at bounding box center [361, 193] width 723 height 387
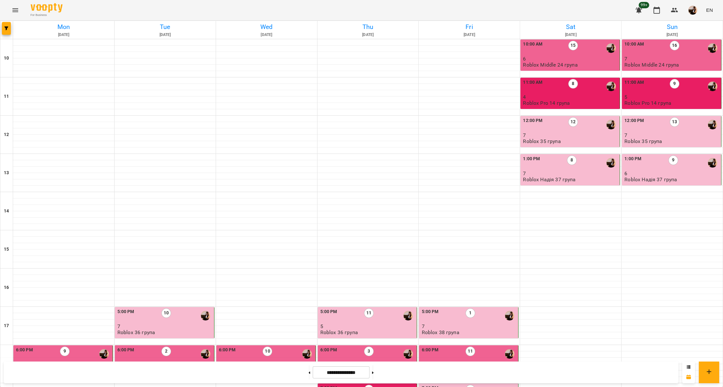
click at [677, 164] on div "1:00 PM 9" at bounding box center [671, 163] width 95 height 15
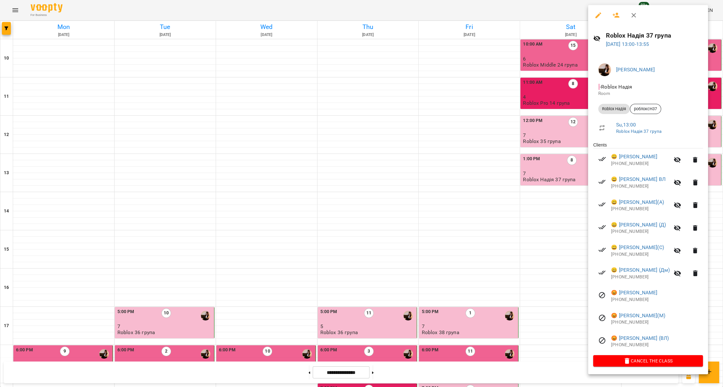
click at [564, 171] on div at bounding box center [361, 193] width 723 height 387
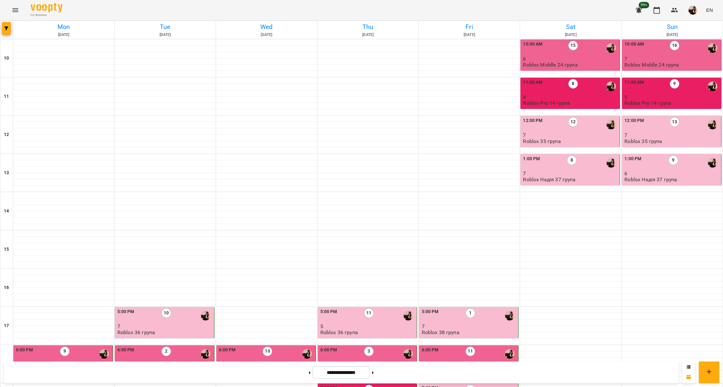
click at [564, 171] on p "7" at bounding box center [570, 173] width 95 height 5
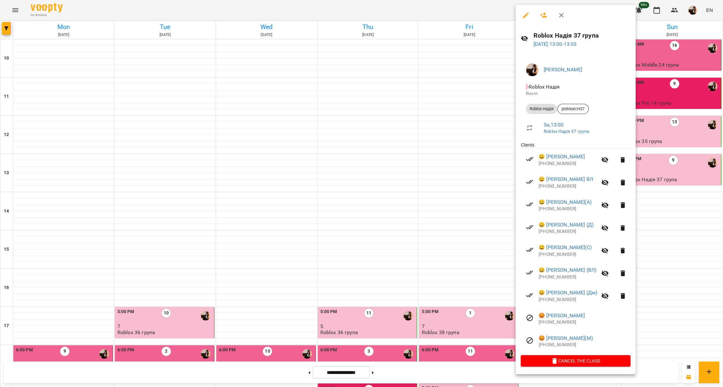
click at [551, 35] on h6 "Roblox Надія 37 група" at bounding box center [581, 36] width 97 height 10
copy h6 "Roblox Надія 37 група"
click at [384, 372] on div at bounding box center [361, 193] width 723 height 387
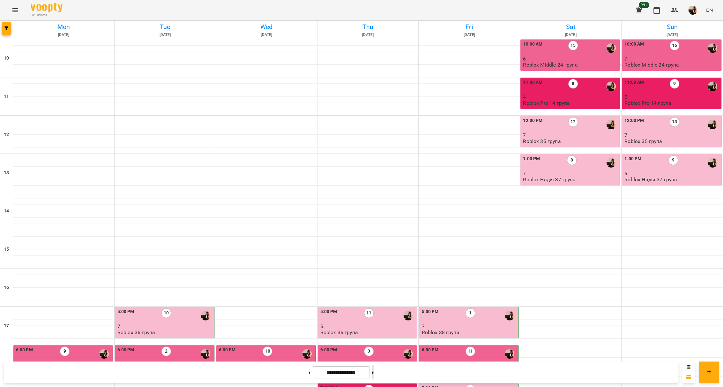
click at [373, 371] on button at bounding box center [373, 373] width 2 height 14
type input "**********"
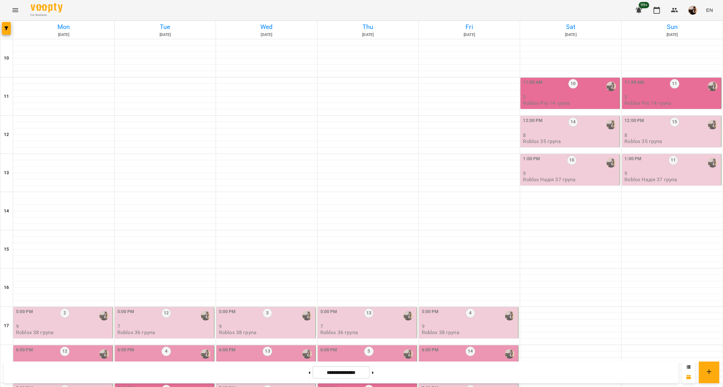
scroll to position [178, 0]
click at [88, 309] on div "5:00 PM 2" at bounding box center [63, 316] width 95 height 15
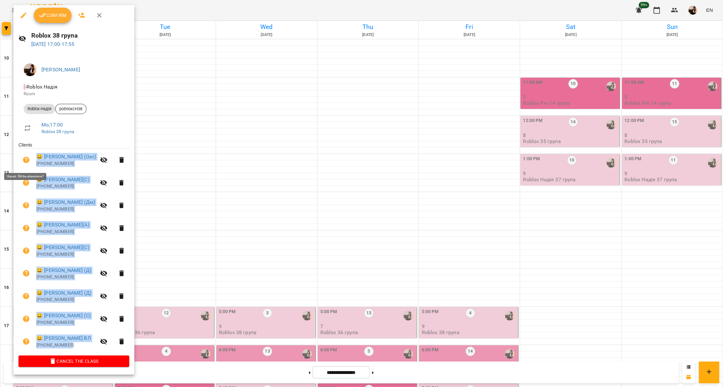
drag, startPoint x: 77, startPoint y: 349, endPoint x: 31, endPoint y: 163, distance: 191.7
click at [31, 163] on ul "Clients 😀 Бабський Марк (Окс) +380677645431 😀 Михайло Кравченко(С) +34642393364…" at bounding box center [73, 249] width 111 height 214
copy ul "😀 Бабський Марк (Окс) +380677645431 😀 Михайло Кравченко(С) +34642393364 😀 Назар…"
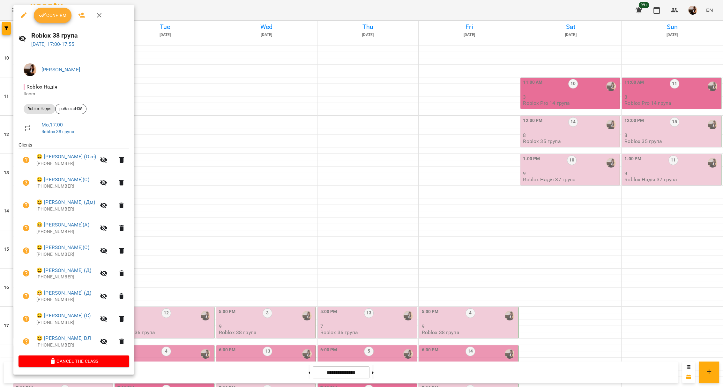
click at [272, 241] on div at bounding box center [361, 193] width 723 height 387
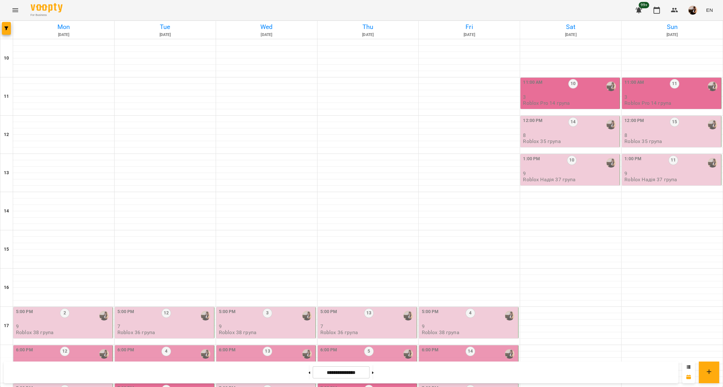
click at [76, 347] on div "6:00 PM 12" at bounding box center [63, 354] width 95 height 15
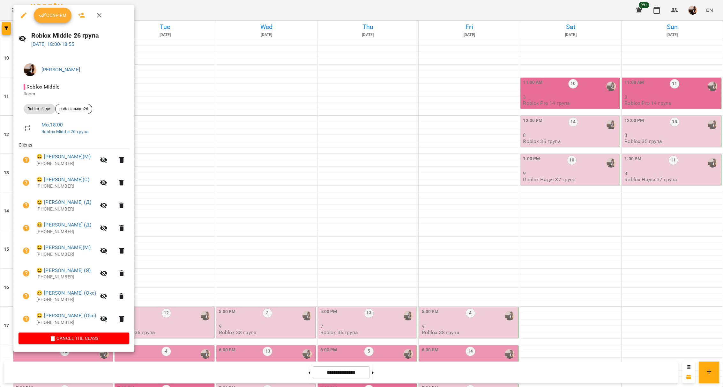
click at [350, 209] on div at bounding box center [361, 193] width 723 height 387
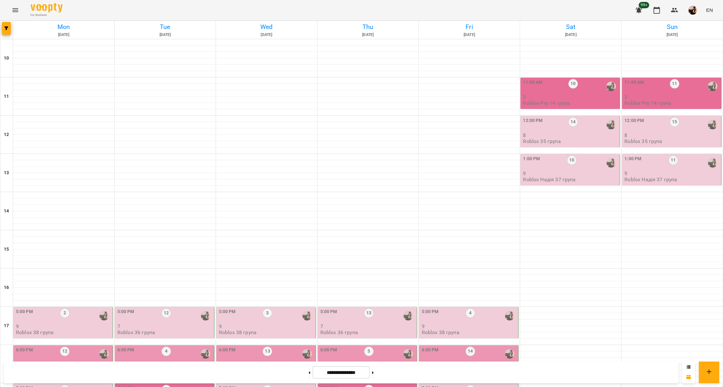
click at [86, 347] on div "6:00 PM 12" at bounding box center [63, 354] width 95 height 15
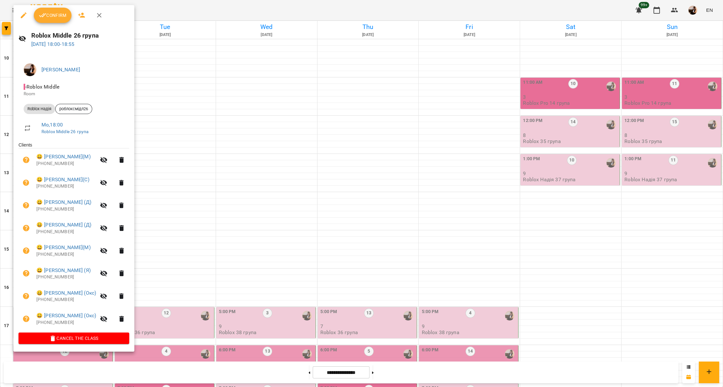
click at [288, 252] on div at bounding box center [361, 193] width 723 height 387
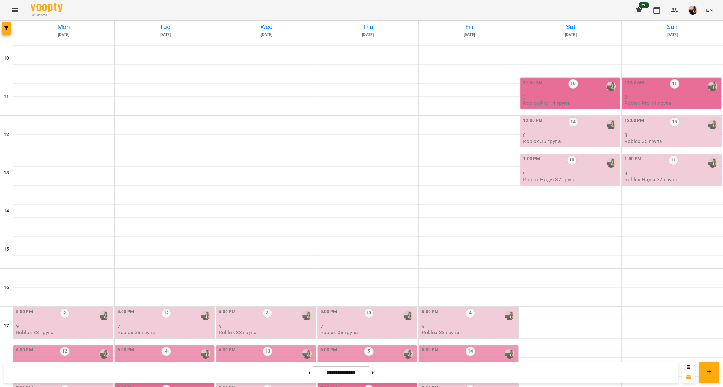
click at [73, 362] on p "8" at bounding box center [63, 364] width 95 height 5
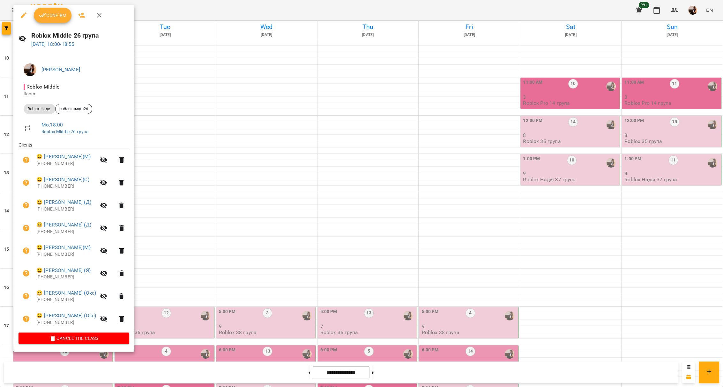
click at [210, 230] on div at bounding box center [361, 193] width 723 height 387
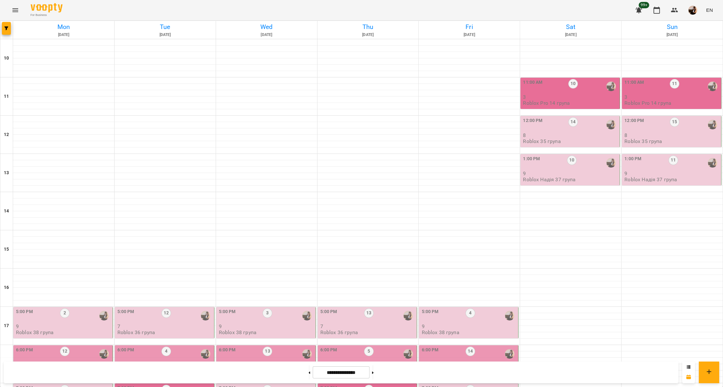
click at [79, 385] on div "7:00 PM 2" at bounding box center [63, 392] width 95 height 15
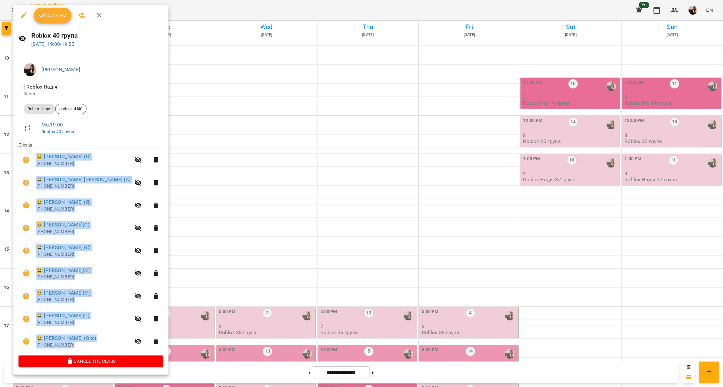
drag, startPoint x: 36, startPoint y: 155, endPoint x: 112, endPoint y: 338, distance: 198.7
click at [112, 338] on ul "Clients 😀 Лук'ян Фурик (Я) +380956063346 😀 Максим Омелян (А) +380674202023 😀 Ні…" at bounding box center [90, 249] width 145 height 214
copy ul "😀 Лук'ян Фурик (Я) +380956063346 😀 Максим Омелян (А) +380674202023 😀 Нікіта Ант…"
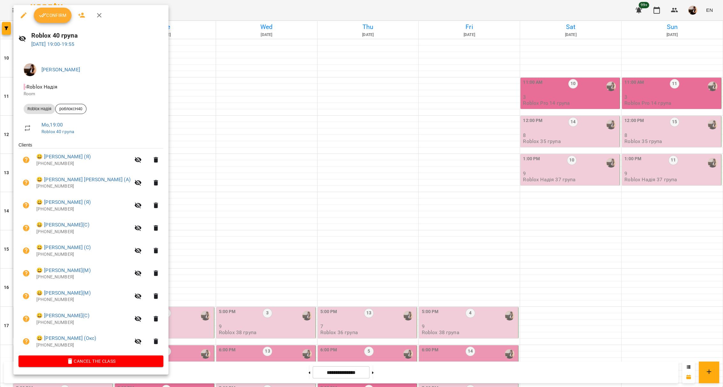
click at [237, 194] on div at bounding box center [361, 193] width 723 height 387
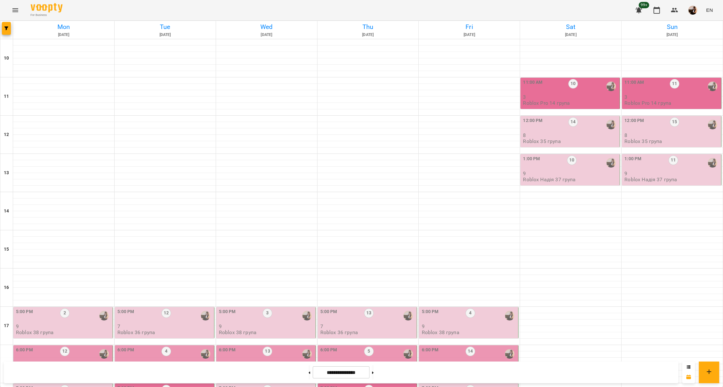
click at [75, 309] on div "5:00 PM 2" at bounding box center [63, 316] width 95 height 15
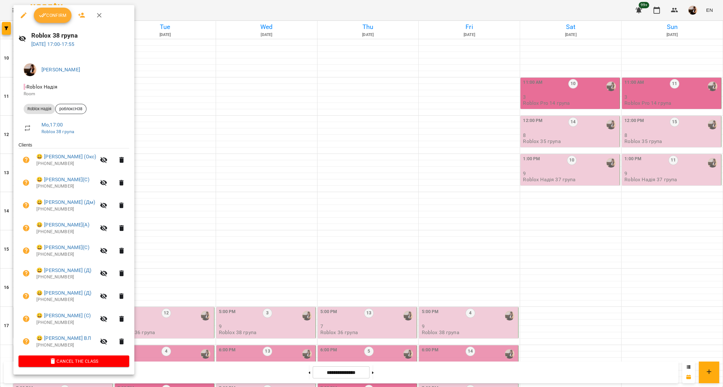
click at [245, 150] on div at bounding box center [361, 193] width 723 height 387
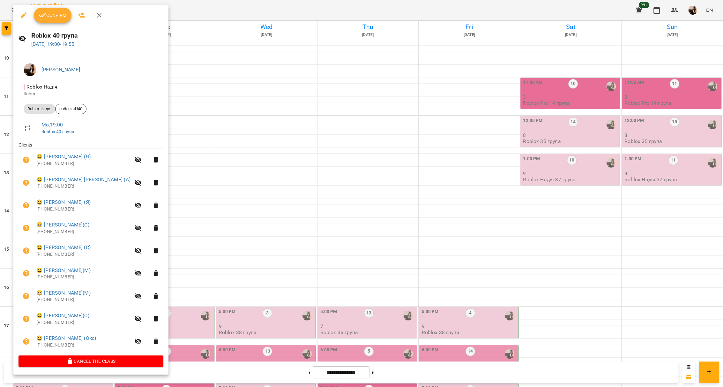
click at [248, 225] on div at bounding box center [361, 193] width 723 height 387
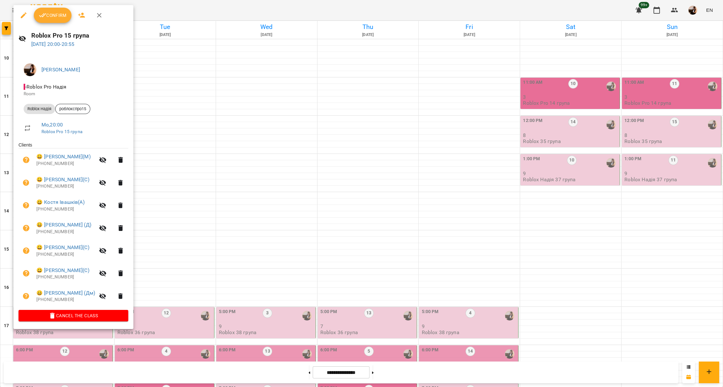
click at [262, 252] on div at bounding box center [361, 193] width 723 height 387
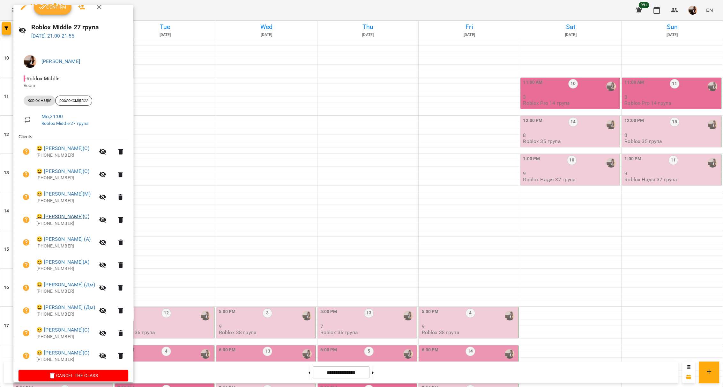
scroll to position [10, 0]
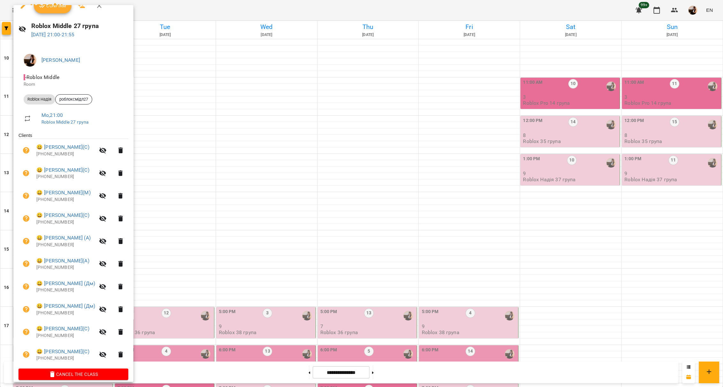
click at [329, 85] on div at bounding box center [361, 193] width 723 height 387
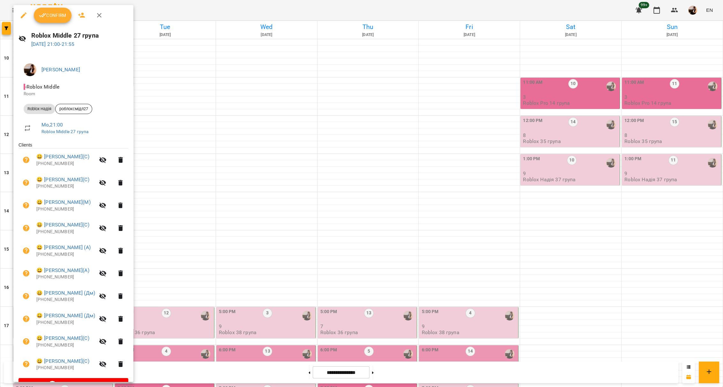
click at [231, 175] on div at bounding box center [361, 193] width 723 height 387
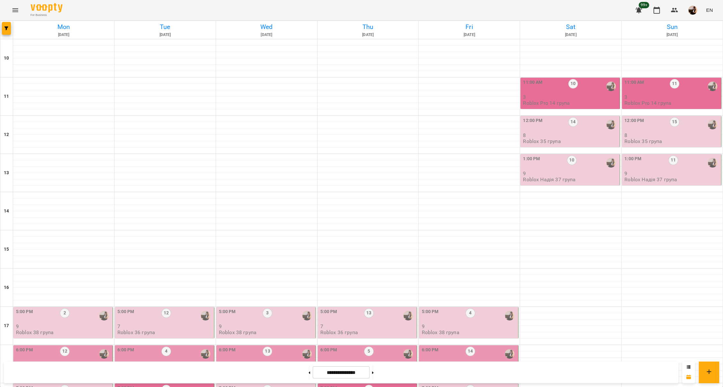
click at [77, 347] on div "6:00 PM 12" at bounding box center [63, 354] width 95 height 15
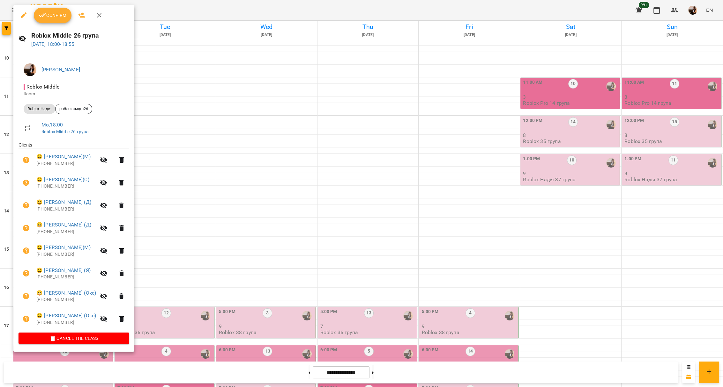
drag, startPoint x: 191, startPoint y: 234, endPoint x: 184, endPoint y: 220, distance: 16.3
click at [191, 234] on div at bounding box center [361, 193] width 723 height 387
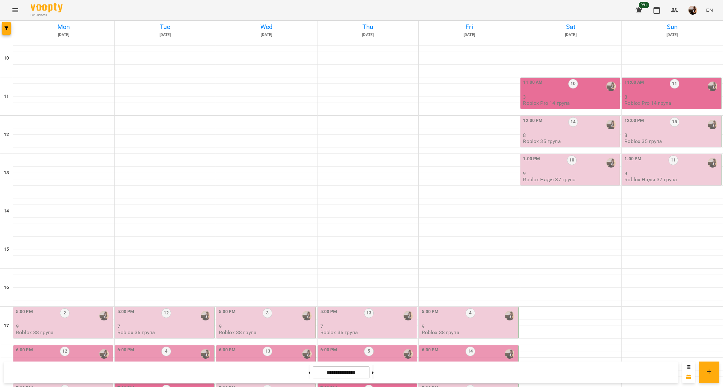
click at [87, 309] on div "5:00 PM 2" at bounding box center [63, 316] width 95 height 15
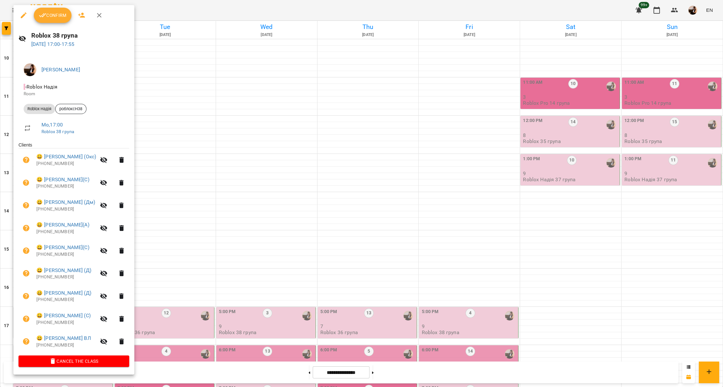
click at [243, 266] on div at bounding box center [361, 193] width 723 height 387
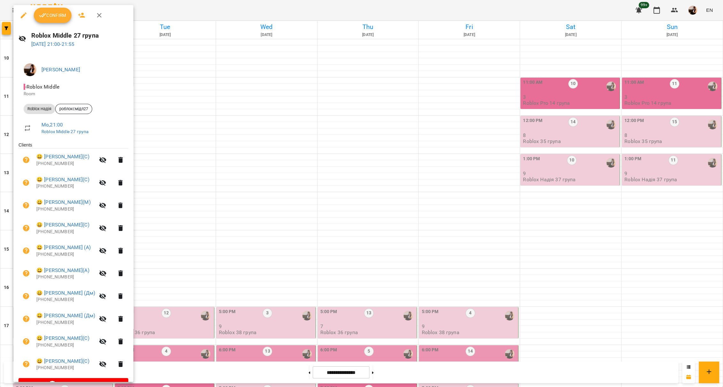
click at [267, 282] on div at bounding box center [361, 193] width 723 height 387
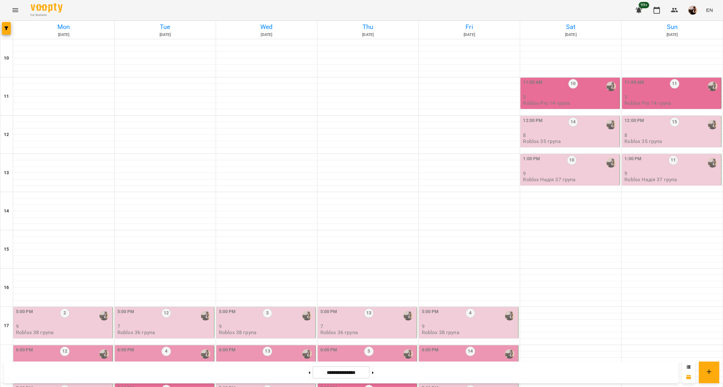
click at [86, 385] on div "7:00 PM 2" at bounding box center [63, 392] width 95 height 15
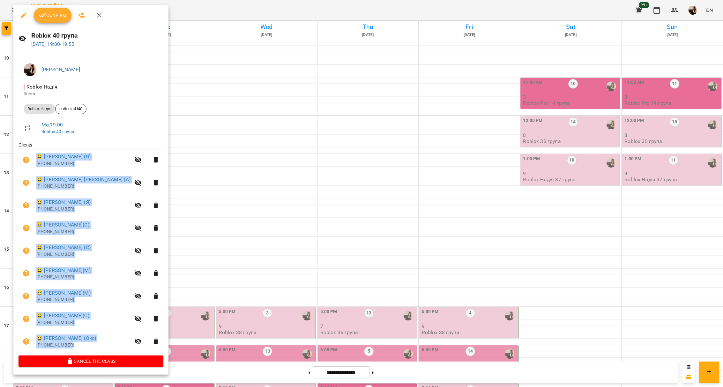
drag, startPoint x: 77, startPoint y: 350, endPoint x: 35, endPoint y: 156, distance: 197.6
click at [35, 156] on ul "Clients 😀 Лук'ян Фурик (Я) +380956063346 😀 Максим Омелян (А) +380674202023 😀 Ні…" at bounding box center [90, 249] width 145 height 214
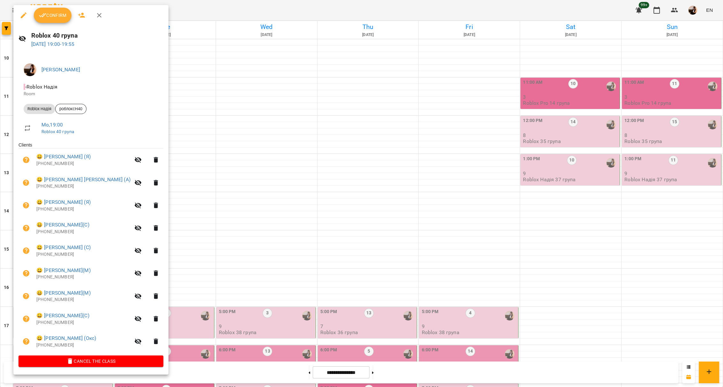
click at [485, 250] on div at bounding box center [361, 193] width 723 height 387
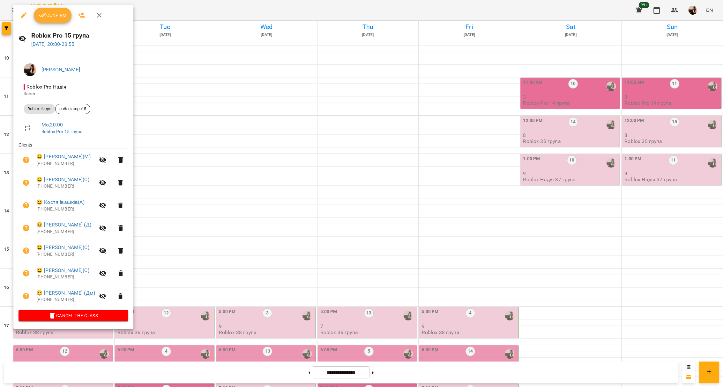
click at [215, 262] on div at bounding box center [361, 193] width 723 height 387
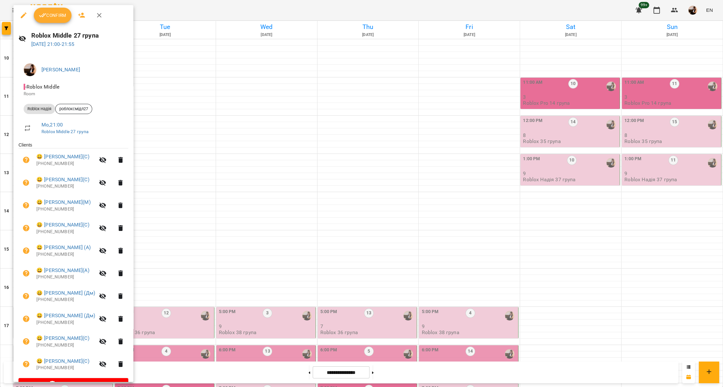
click at [190, 263] on div at bounding box center [361, 193] width 723 height 387
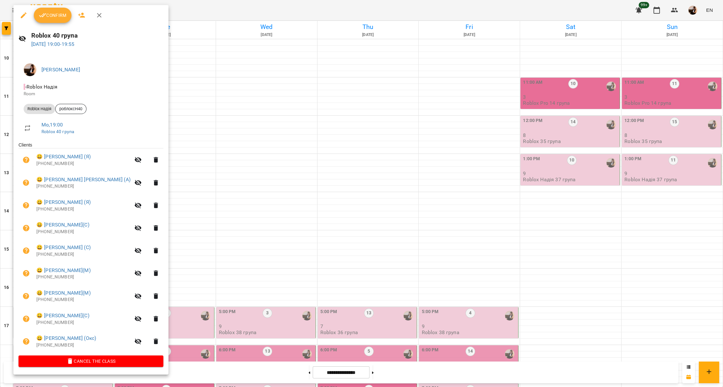
click at [193, 240] on div at bounding box center [361, 193] width 723 height 387
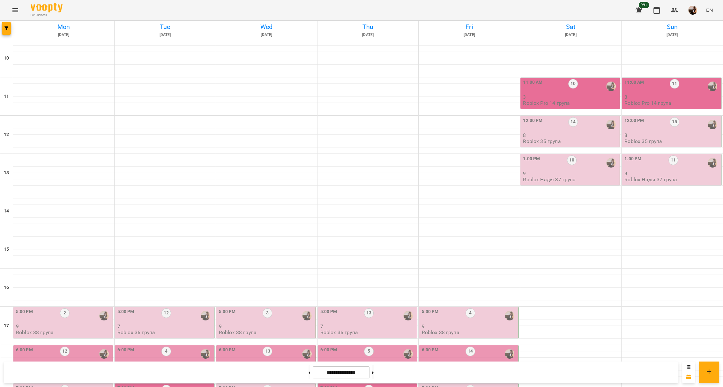
click at [90, 309] on div "5:00 PM 2 9 Roblox 38 група" at bounding box center [63, 322] width 95 height 27
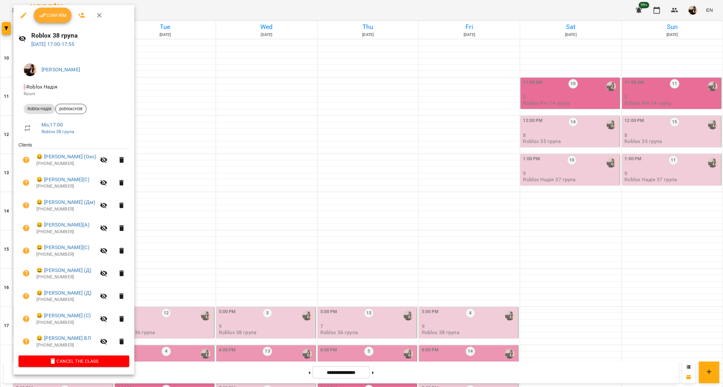
click at [247, 158] on div at bounding box center [361, 193] width 723 height 387
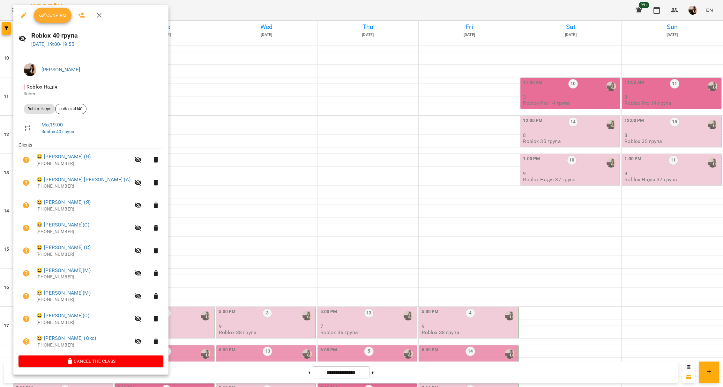
drag, startPoint x: 168, startPoint y: 169, endPoint x: 162, endPoint y: 167, distance: 7.0
click at [168, 169] on div at bounding box center [361, 193] width 723 height 387
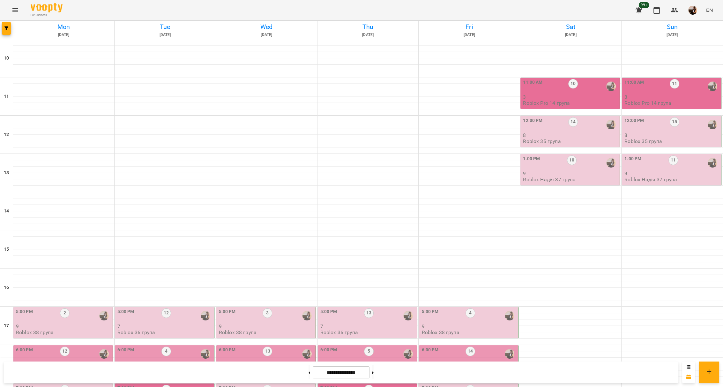
click at [99, 309] on div at bounding box center [104, 316] width 15 height 15
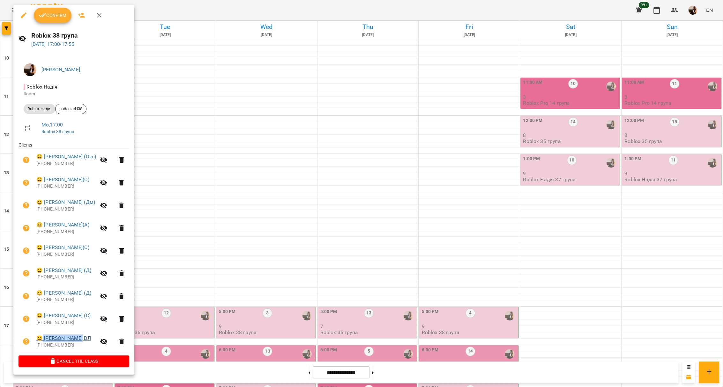
drag, startPoint x: 84, startPoint y: 339, endPoint x: 43, endPoint y: 337, distance: 40.6
click at [43, 337] on span "😀 Вадим Бодя ВЛ" at bounding box center [66, 339] width 60 height 8
copy link "Вадим Бодя ВЛ"
click at [348, 74] on div at bounding box center [361, 193] width 723 height 387
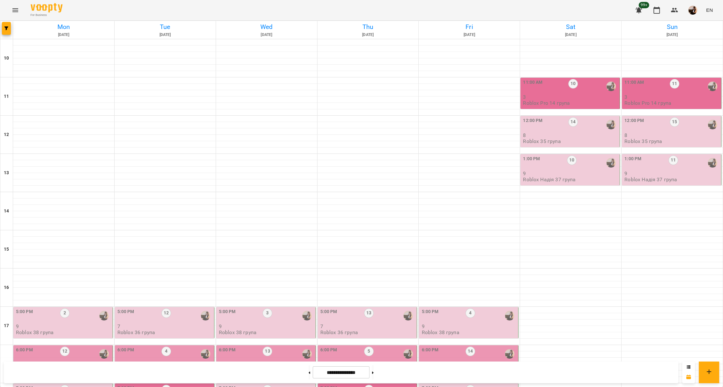
click at [454, 324] on p "9" at bounding box center [468, 326] width 95 height 5
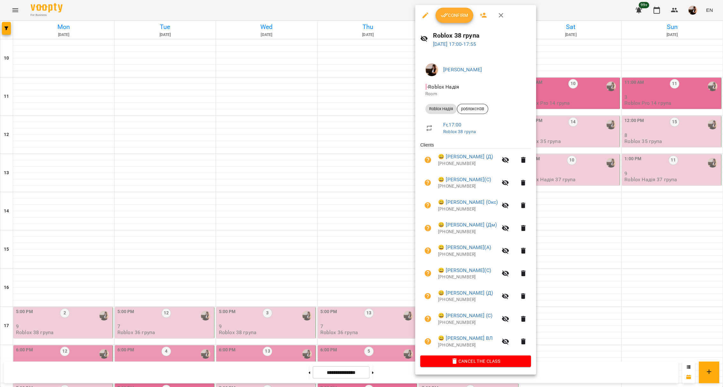
click at [340, 167] on div at bounding box center [361, 193] width 723 height 387
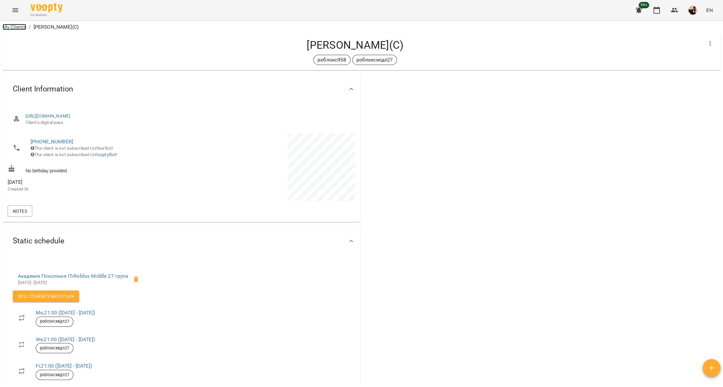
click at [16, 25] on link "My Clients" at bounding box center [15, 27] width 24 height 6
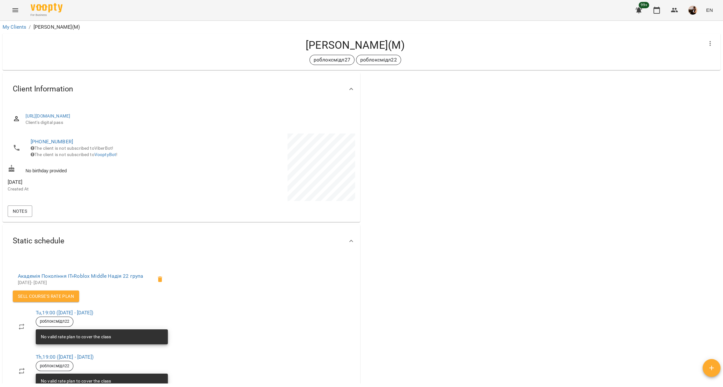
click at [349, 44] on h4 "[PERSON_NAME](М)" at bounding box center [355, 45] width 695 height 13
copy div "[PERSON_NAME](М) роблоксмідл27 роблоксмідл22"
